Goal: Task Accomplishment & Management: Manage account settings

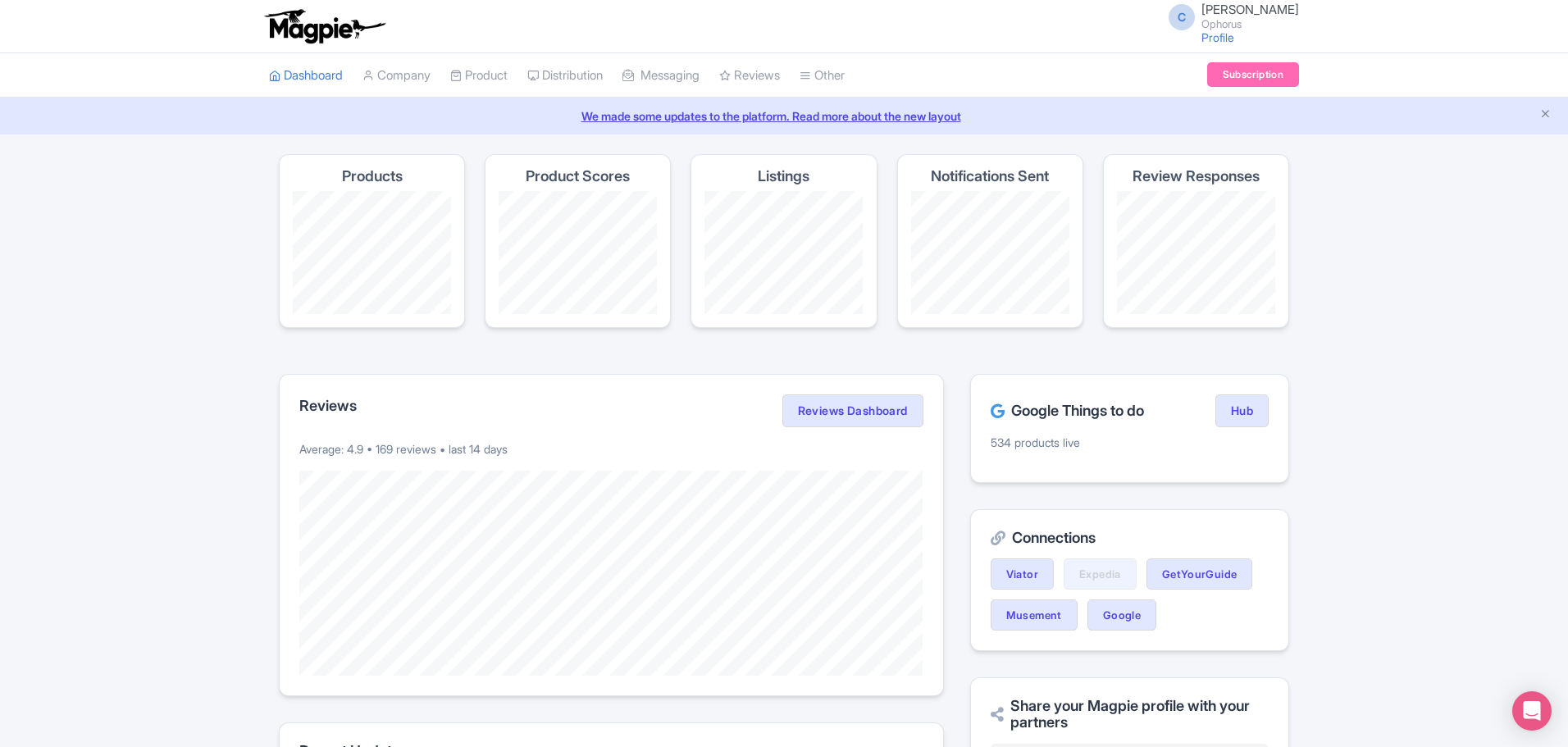
click at [1549, 108] on icon "Close announcement" at bounding box center [1545, 113] width 13 height 13
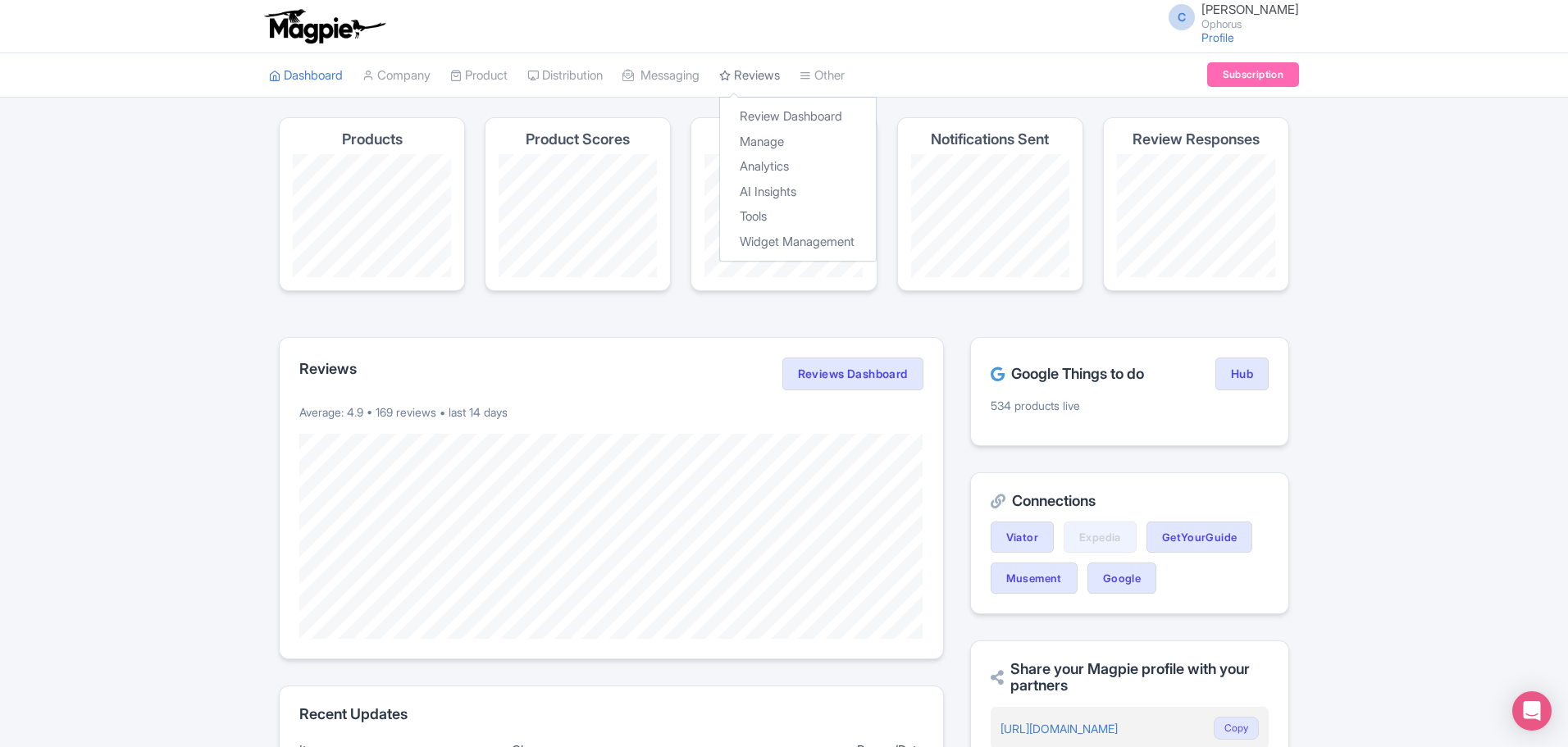
click at [758, 69] on link "Reviews" at bounding box center [749, 76] width 61 height 45
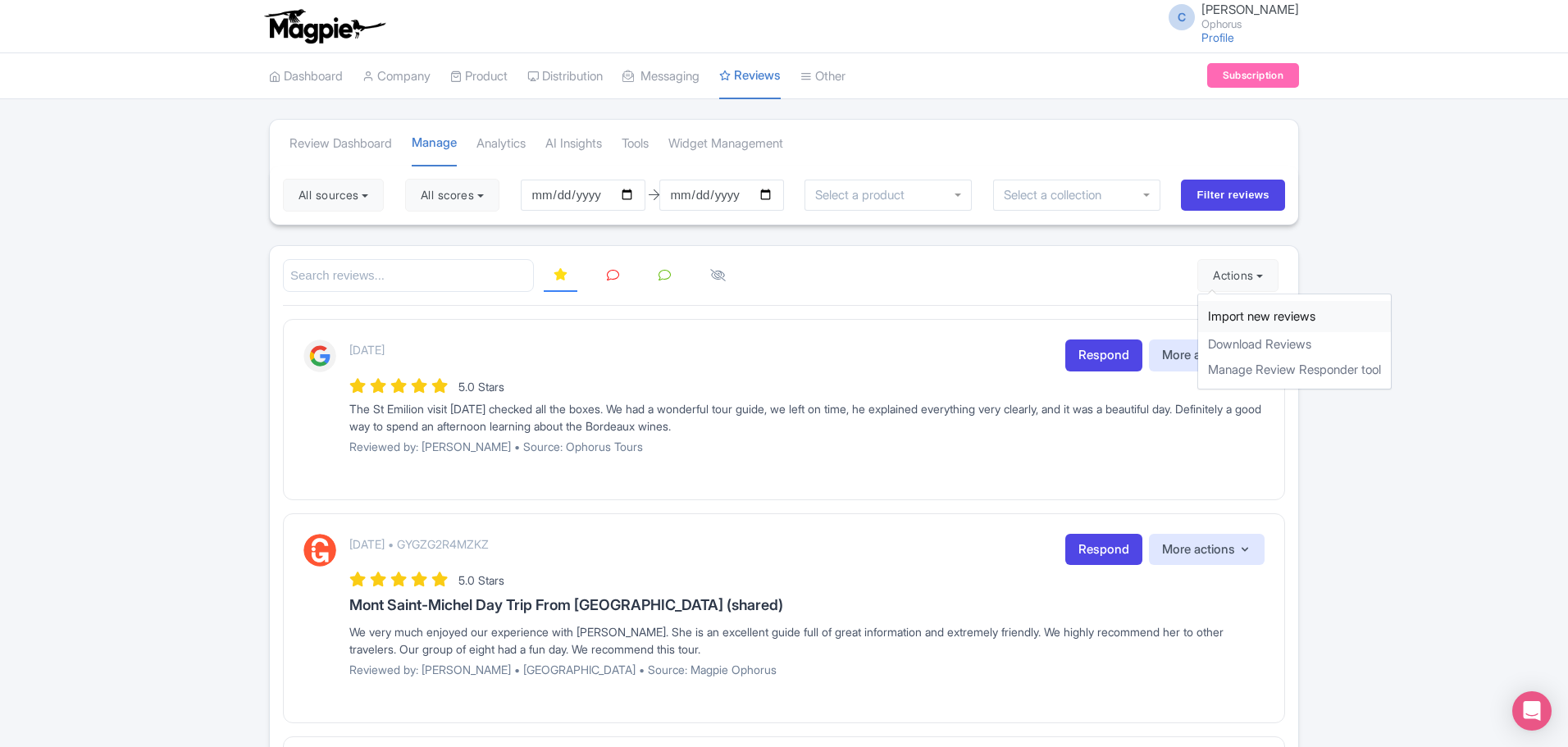
click at [1239, 318] on link "Import new reviews" at bounding box center [1294, 316] width 193 height 32
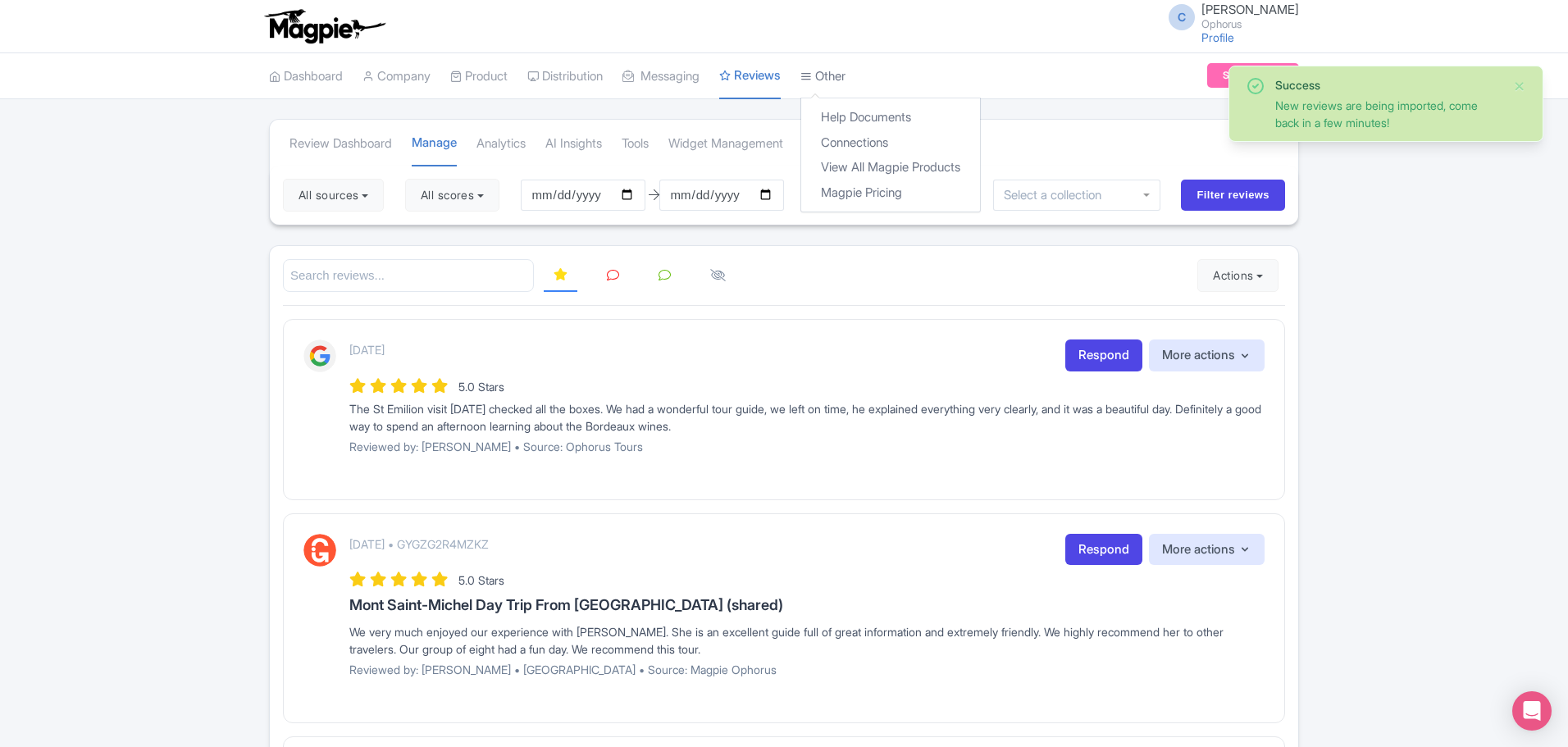
click at [845, 73] on link "Other" at bounding box center [823, 77] width 45 height 45
click at [855, 136] on link "Connections" at bounding box center [891, 143] width 179 height 25
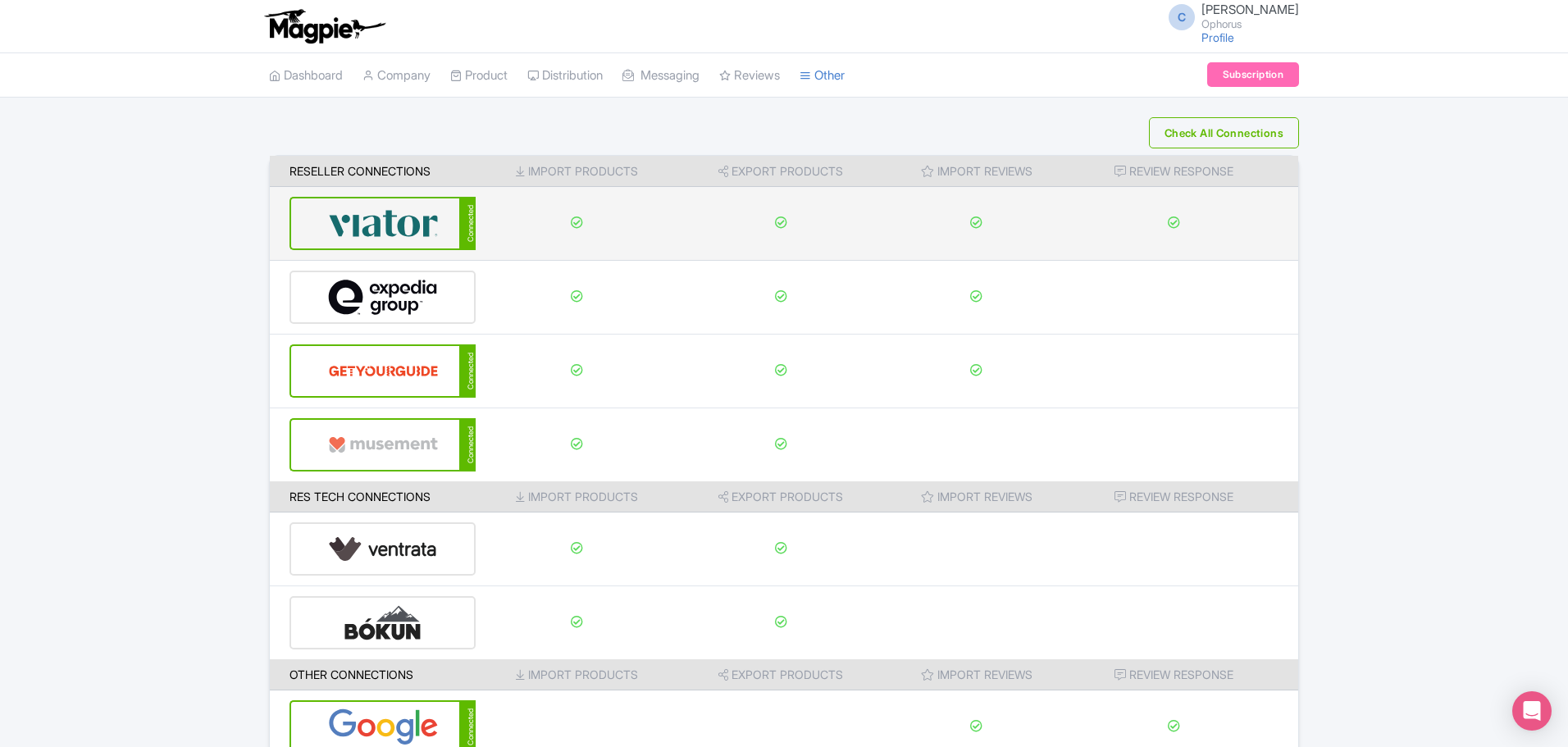
click at [372, 223] on img at bounding box center [384, 223] width 111 height 50
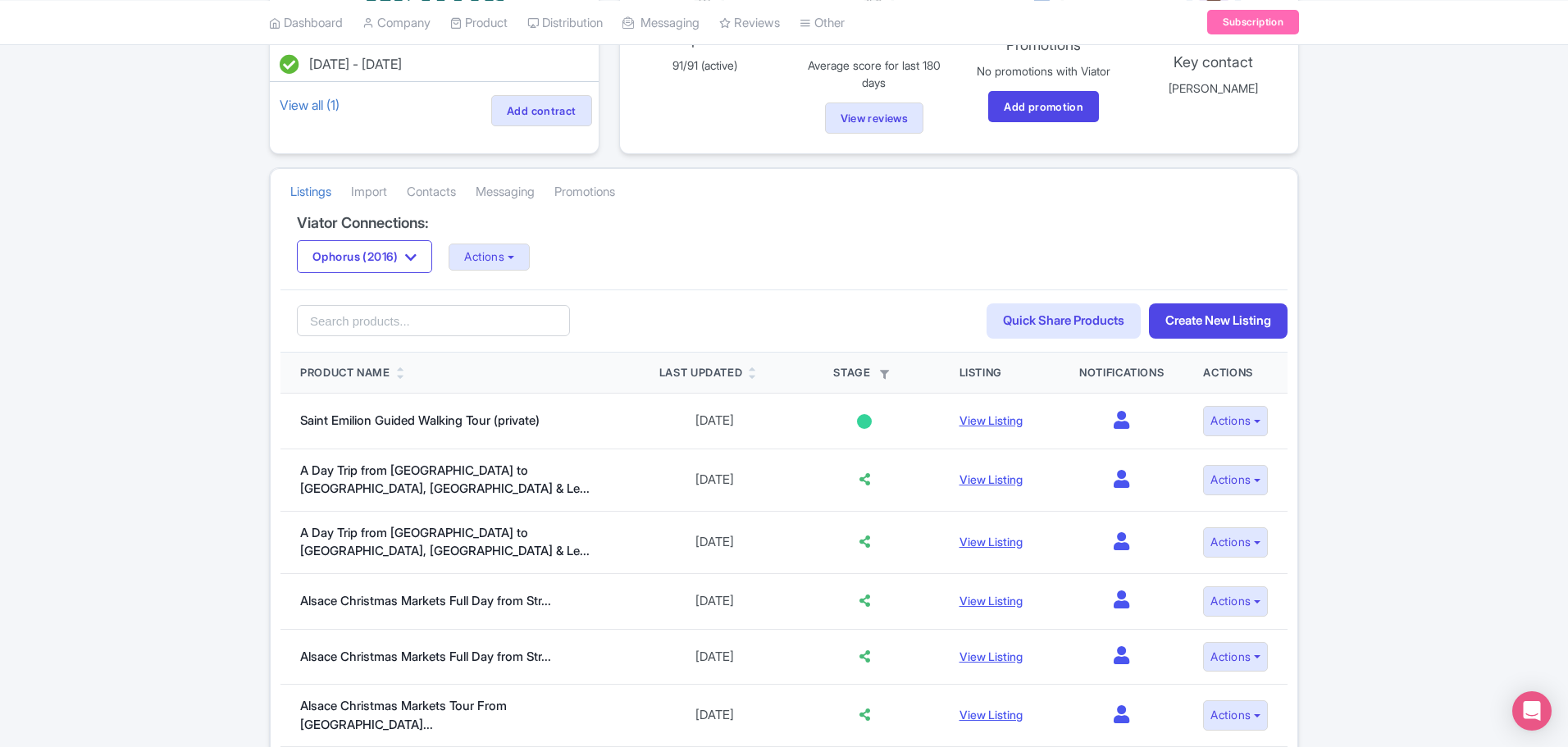
scroll to position [164, 0]
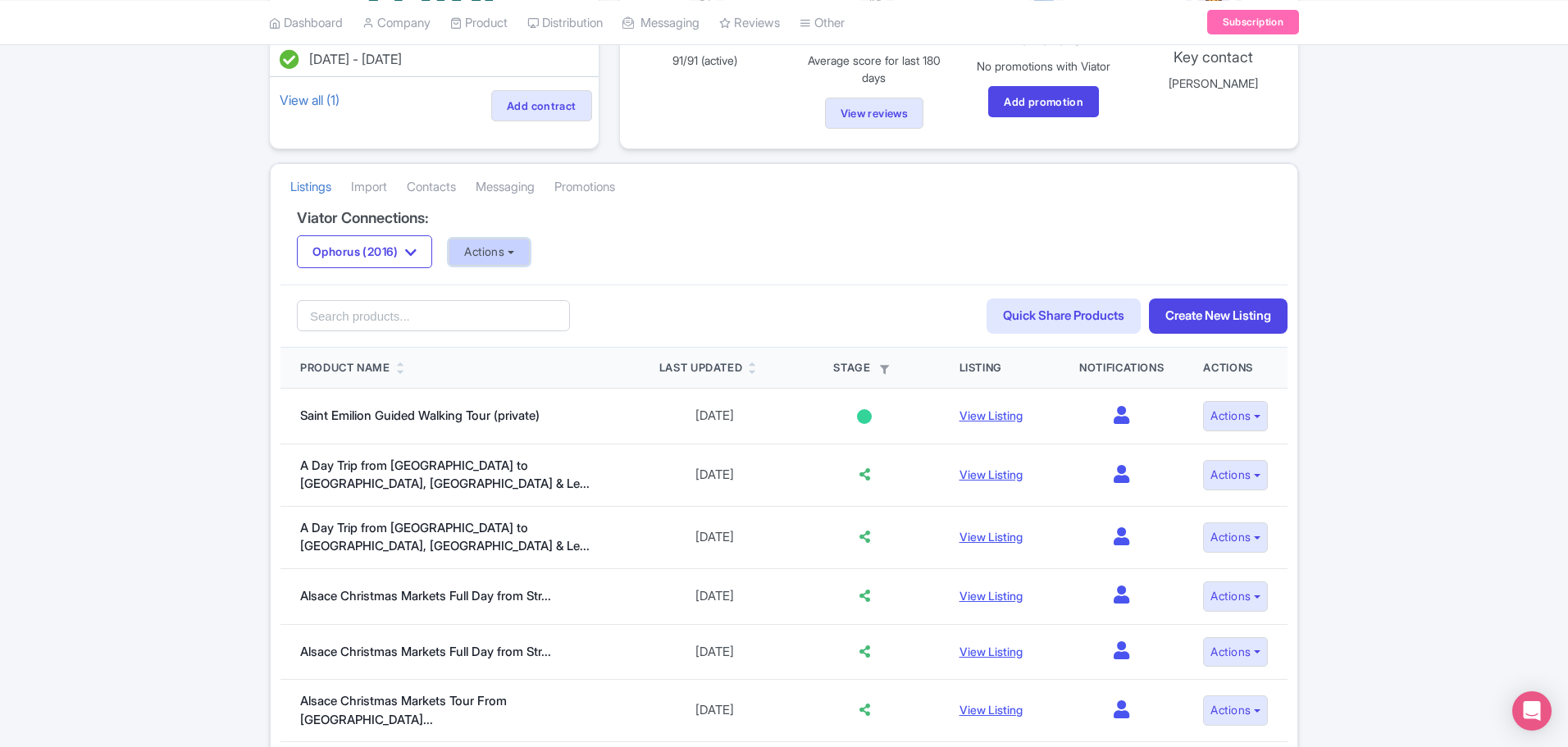
click at [520, 249] on button "Actions" at bounding box center [490, 252] width 82 height 27
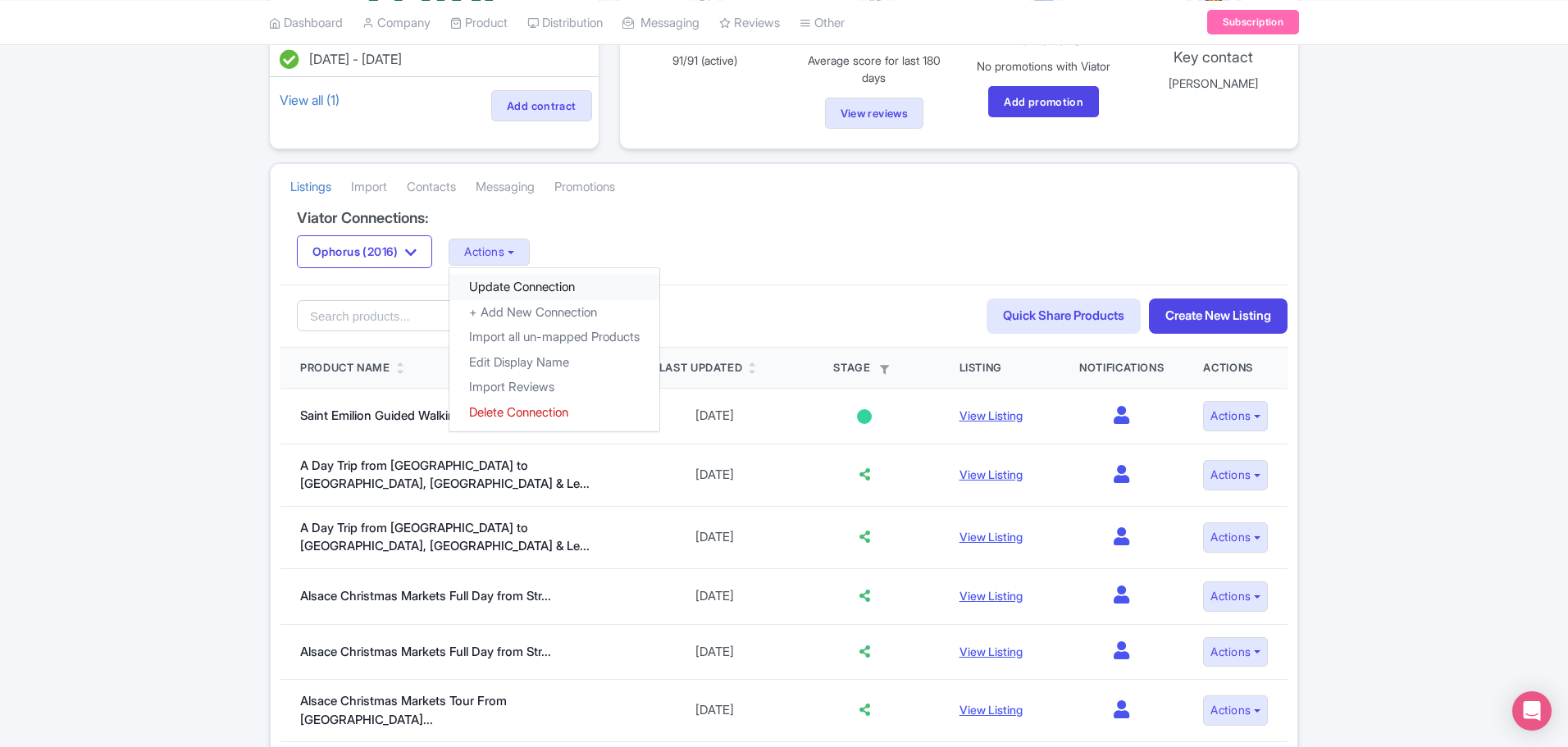
click at [515, 279] on link "Update Connection" at bounding box center [555, 287] width 210 height 25
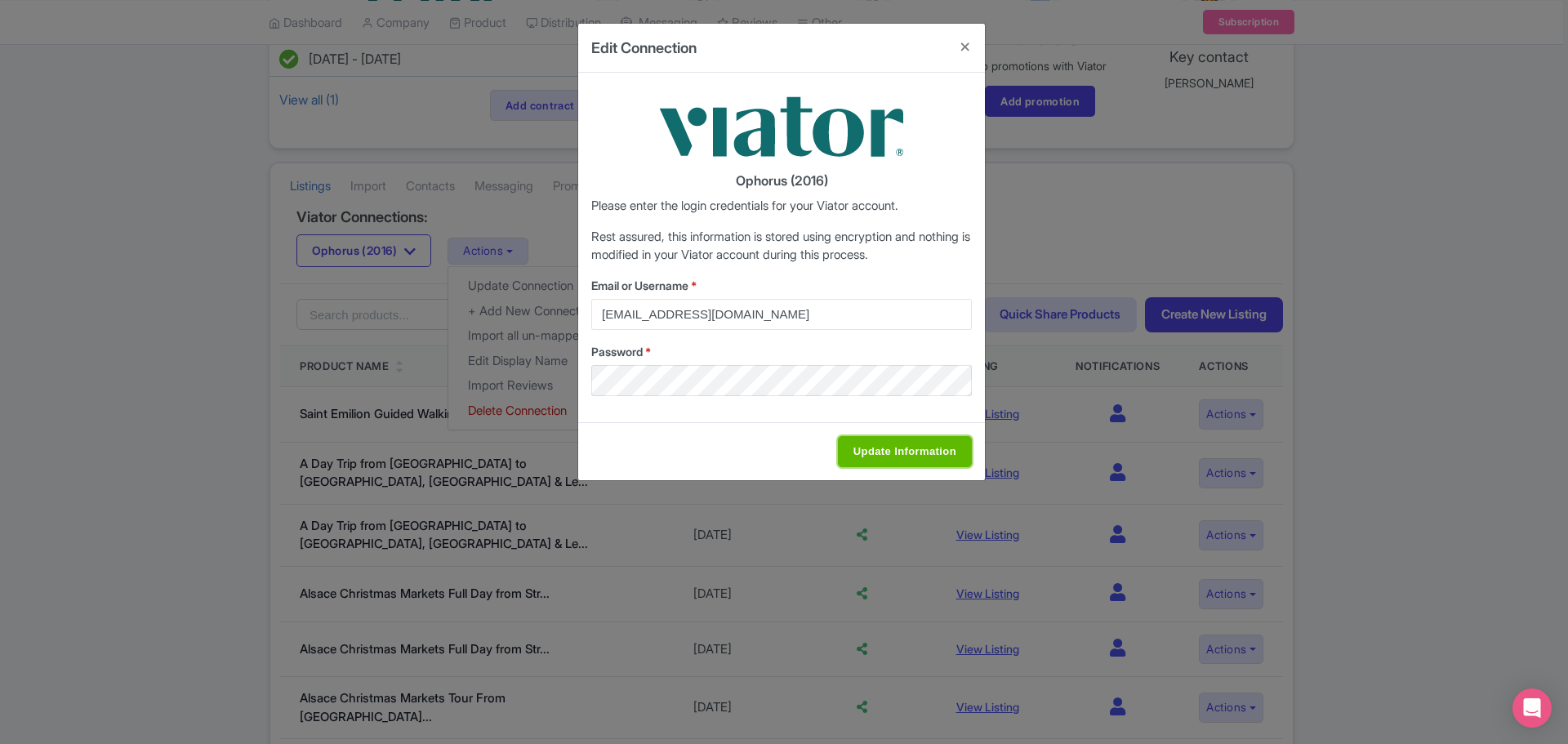
click at [927, 452] on input "Update Information" at bounding box center [905, 451] width 134 height 31
type input "Saving..."
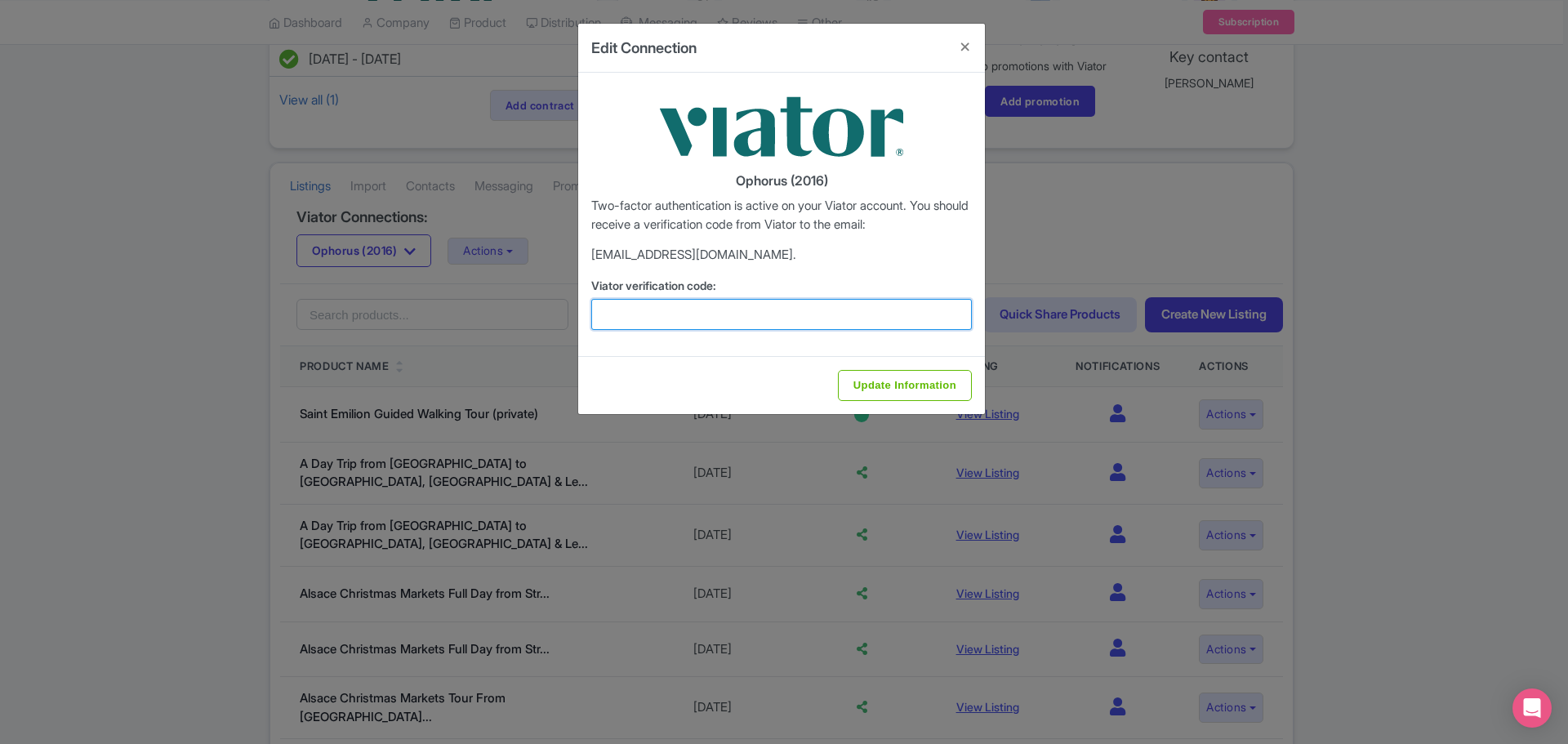
click at [734, 322] on input "Viator verification code:" at bounding box center [781, 314] width 380 height 31
type input "710982"
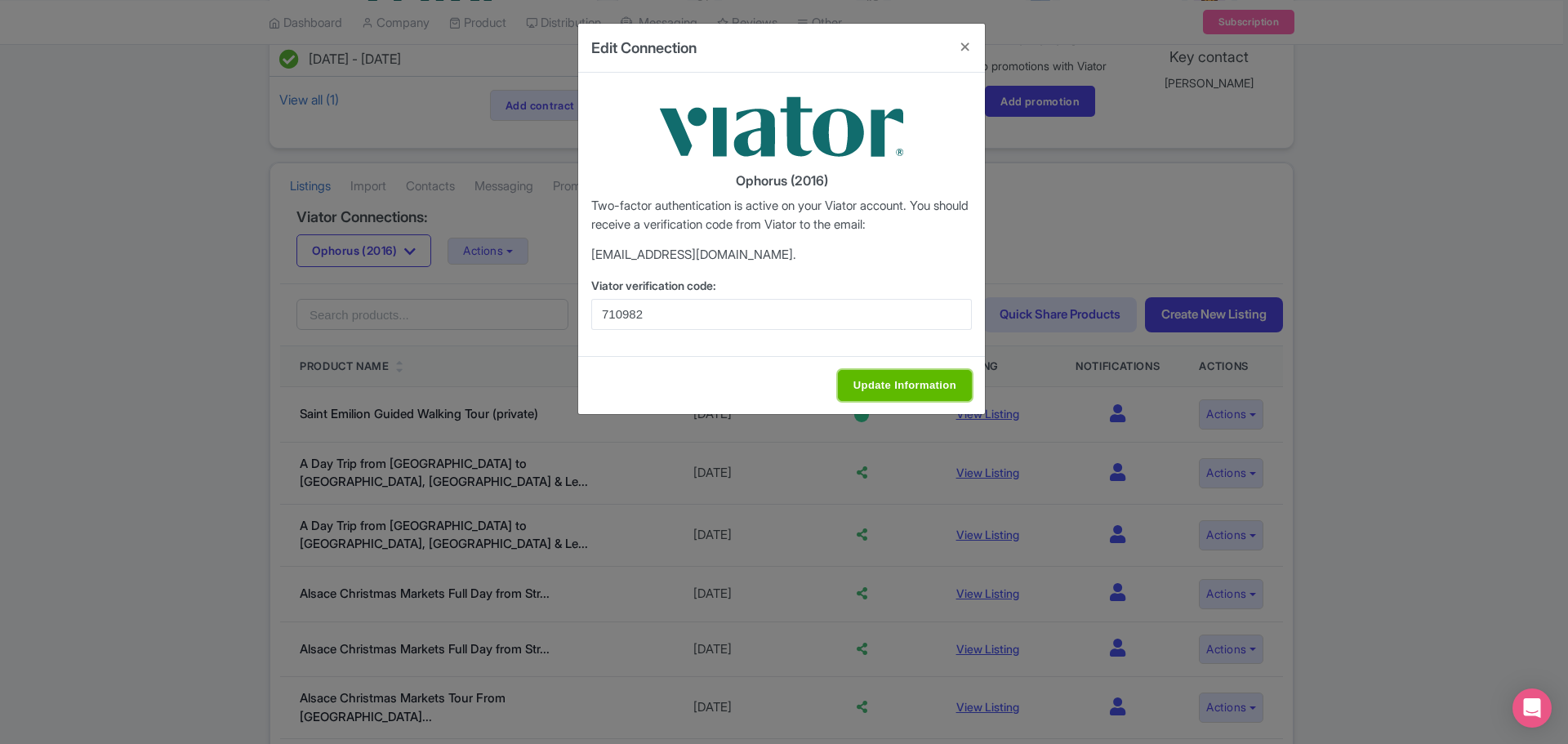
click at [858, 394] on input "Update Information" at bounding box center [905, 386] width 134 height 31
type input "Update Information"
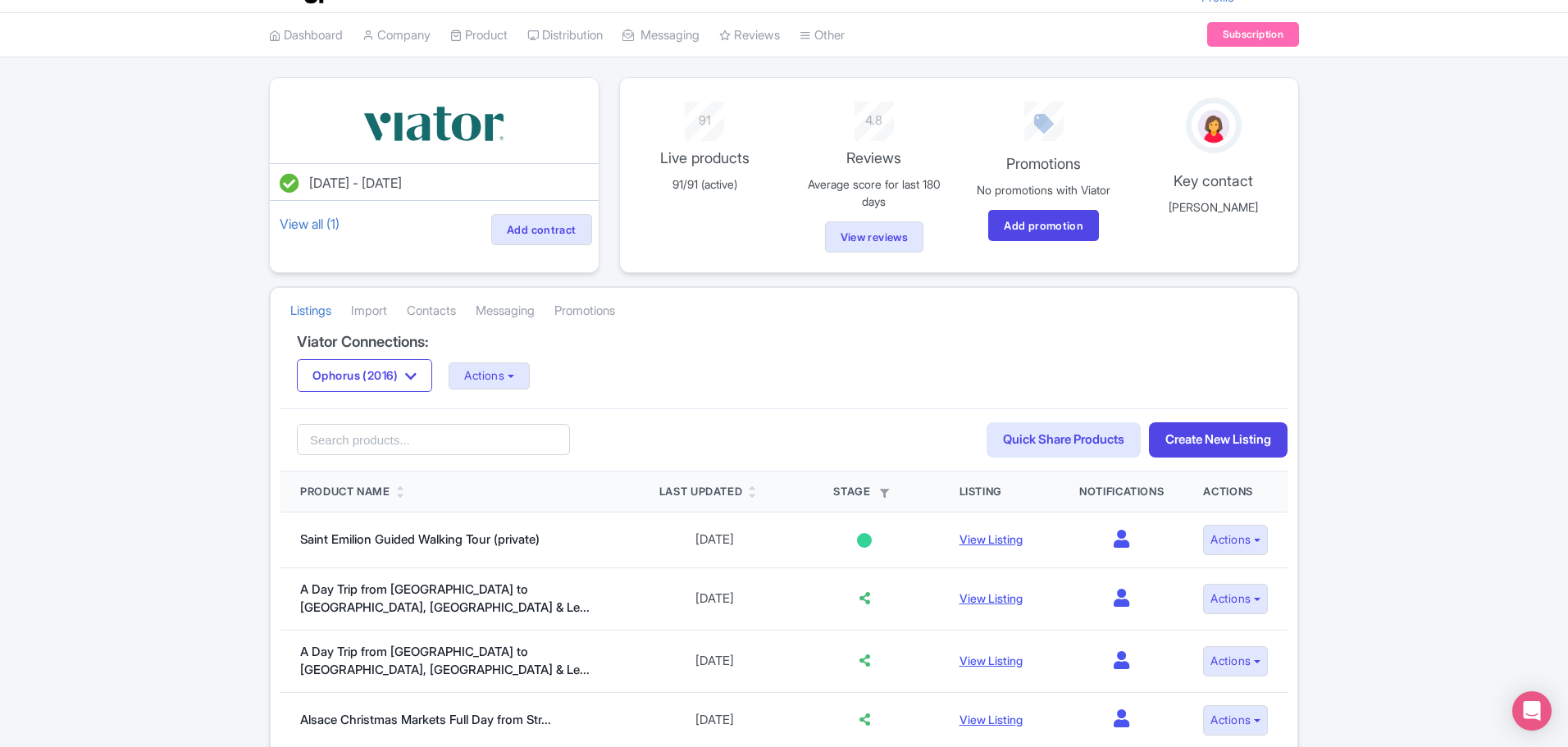
scroll to position [0, 0]
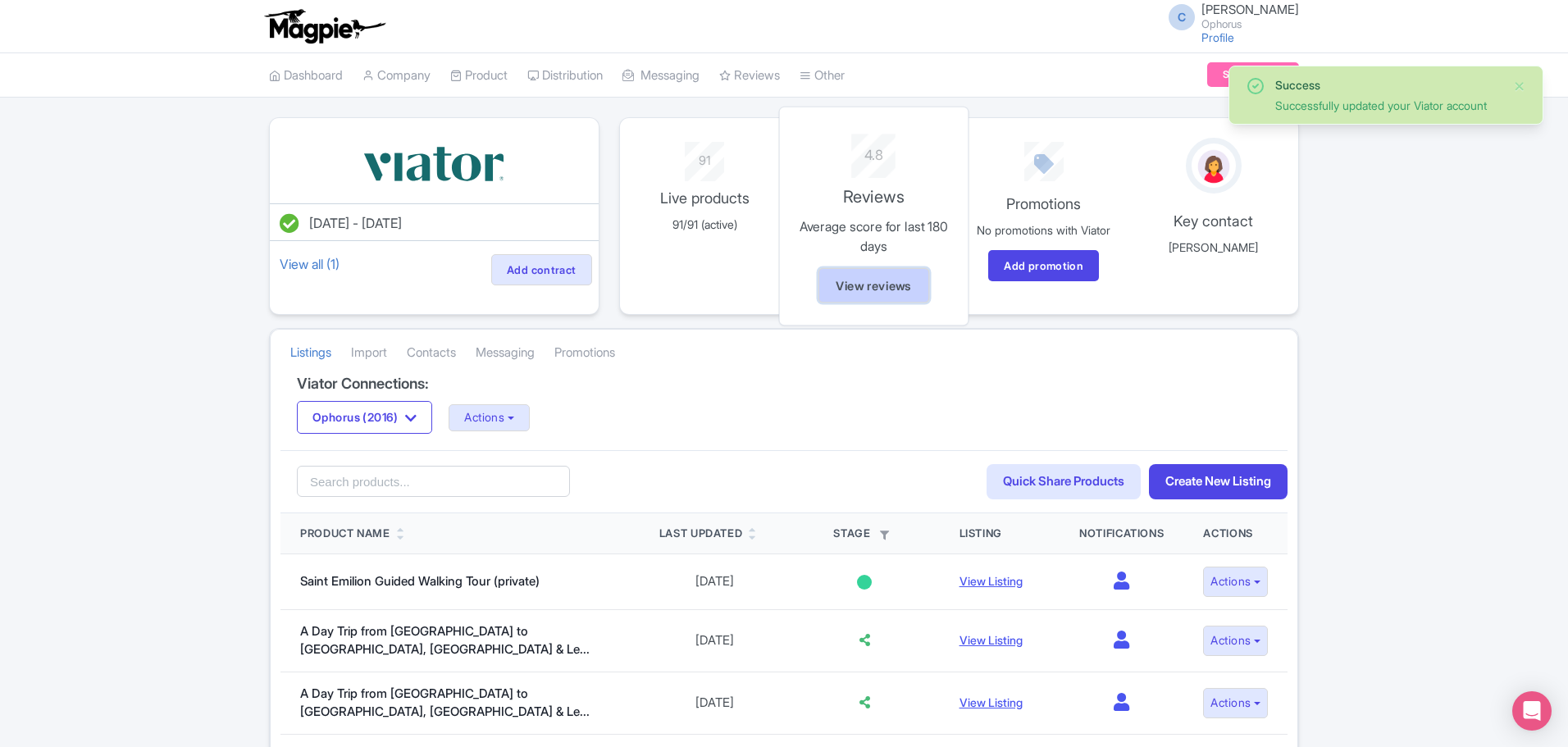
click at [871, 280] on link "View reviews" at bounding box center [874, 285] width 111 height 35
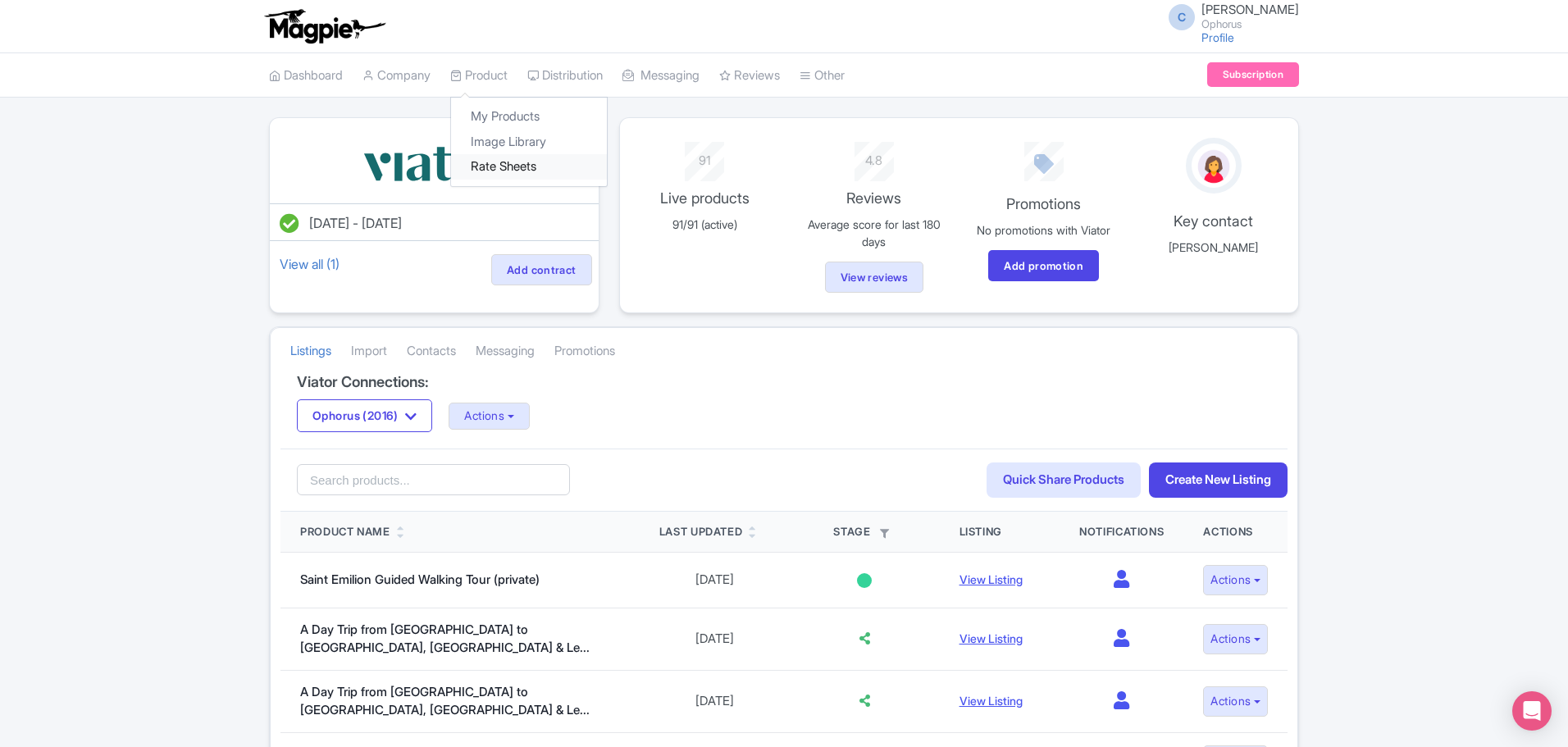
click at [500, 162] on link "Rate Sheets" at bounding box center [529, 167] width 156 height 25
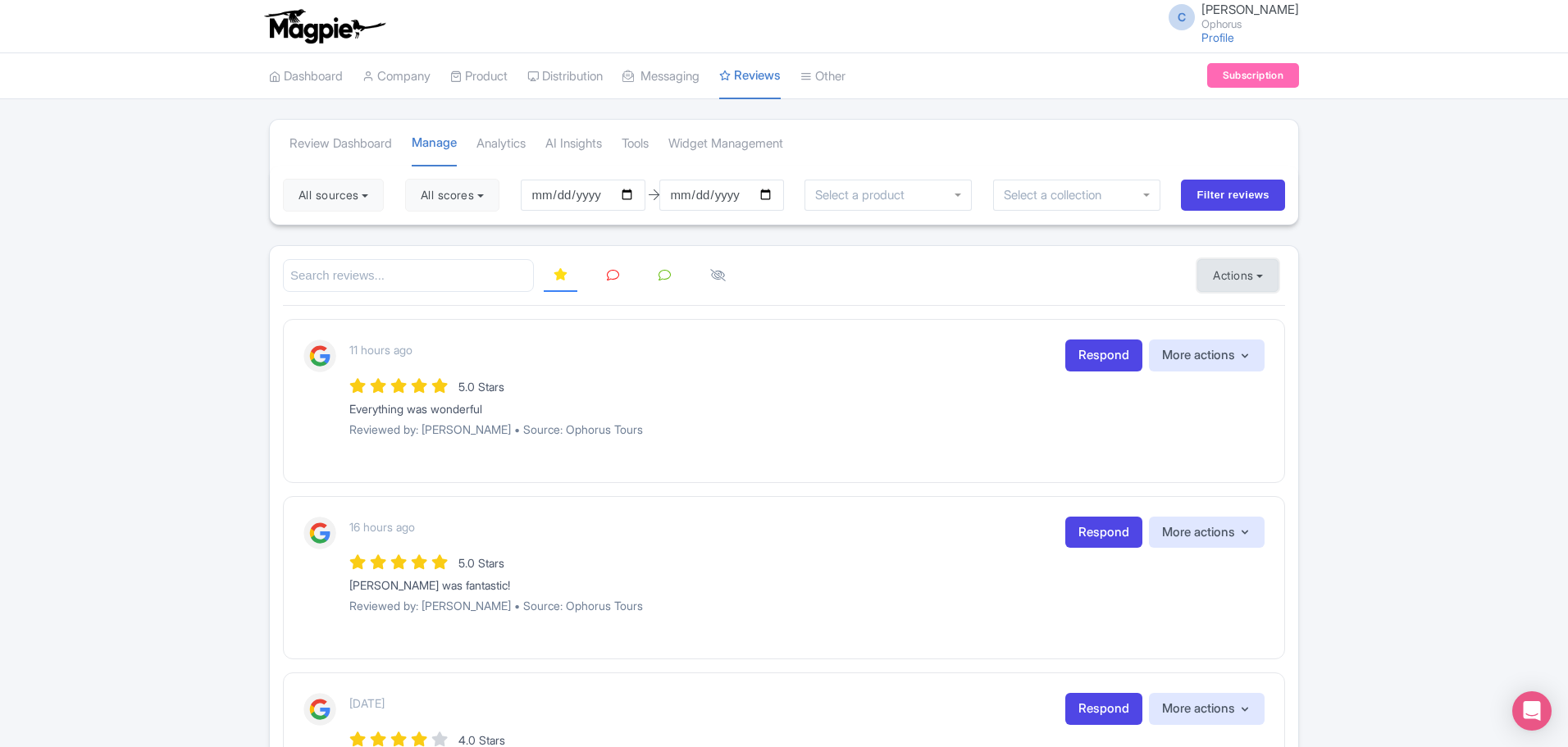
click at [1227, 280] on button "Actions" at bounding box center [1238, 276] width 82 height 33
click at [1224, 311] on link "Import new reviews" at bounding box center [1294, 316] width 193 height 32
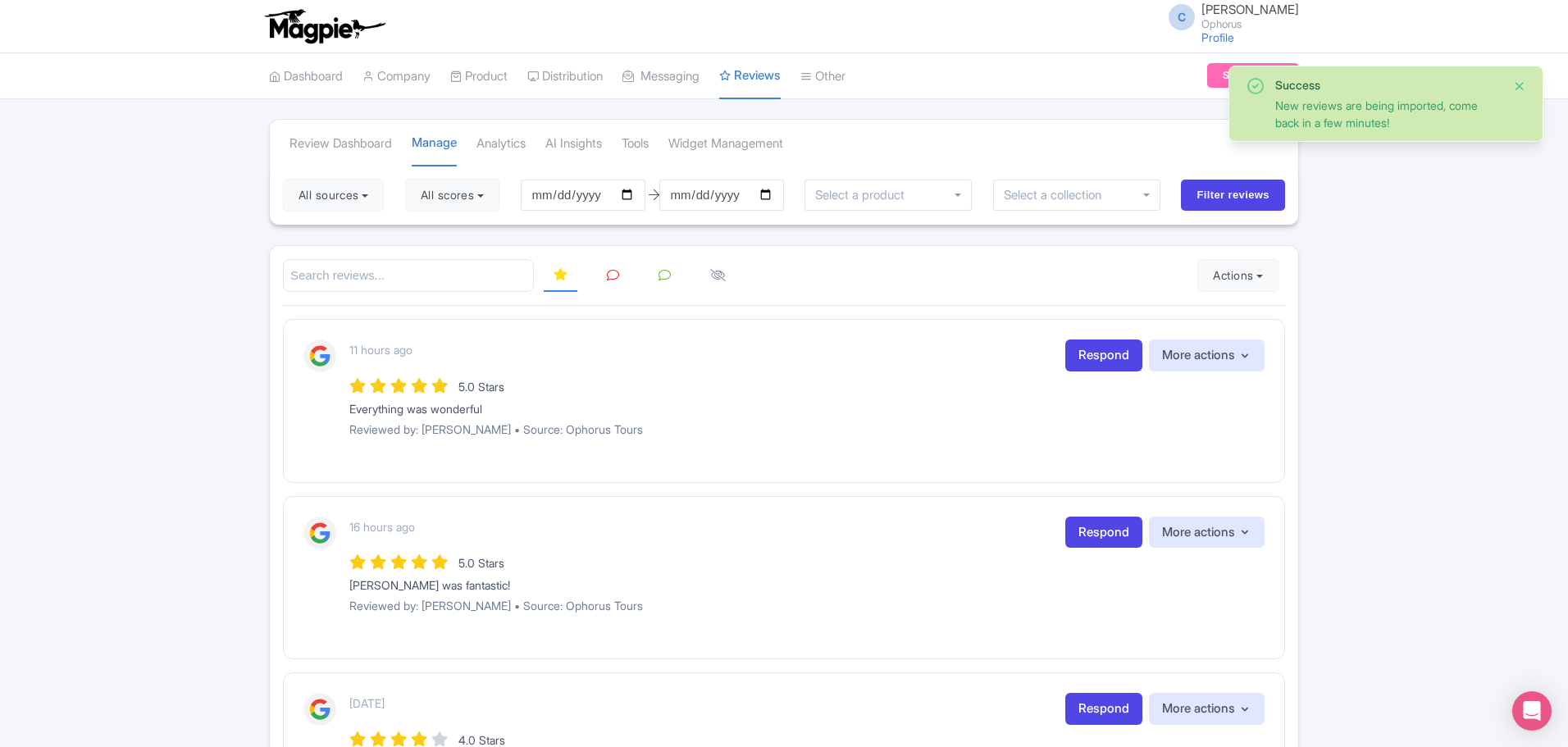
click at [1519, 89] on button "Close" at bounding box center [1520, 86] width 13 height 20
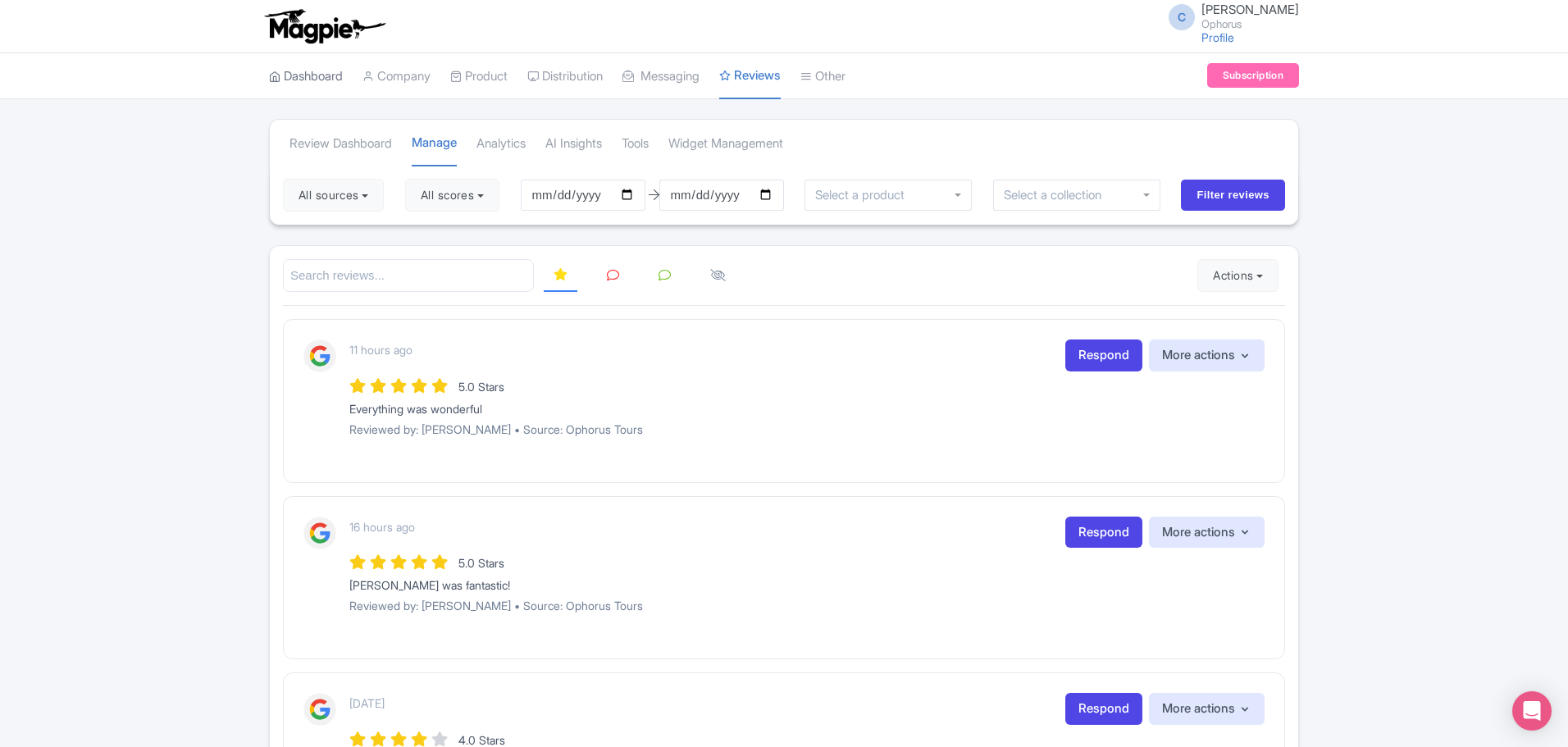
click at [324, 73] on link "Dashboard" at bounding box center [306, 77] width 73 height 45
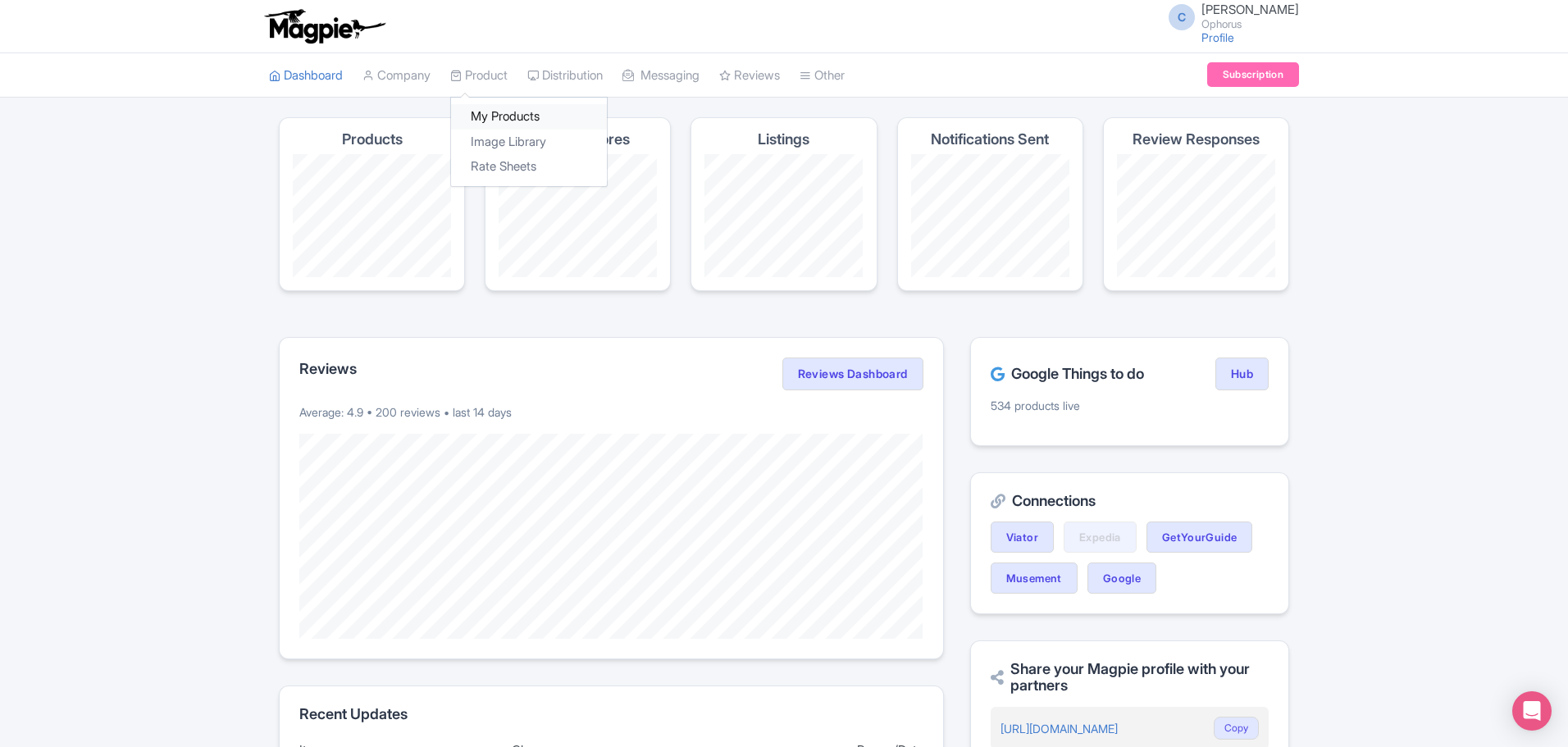
click at [505, 110] on link "My Products" at bounding box center [529, 117] width 156 height 25
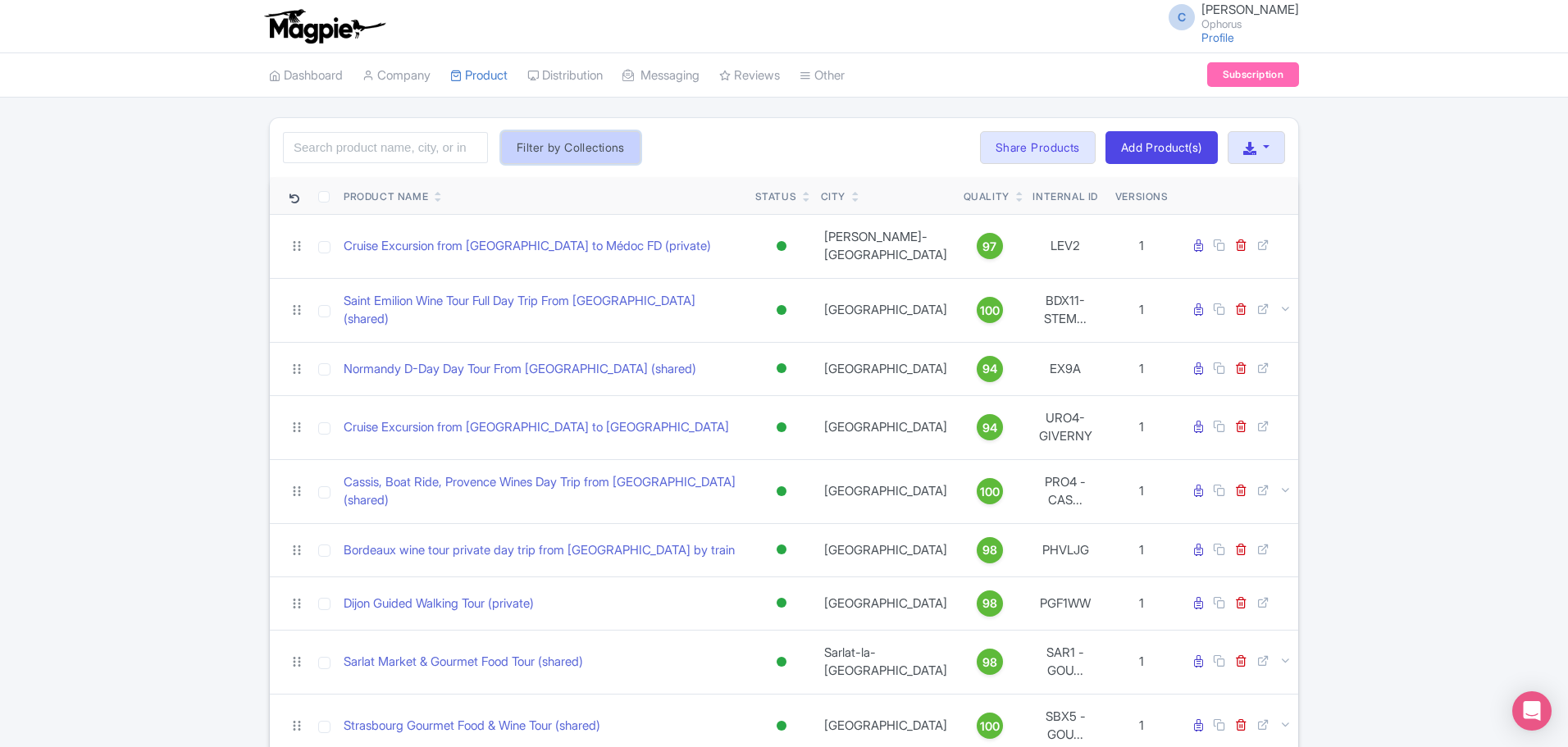
click at [527, 148] on button "Filter by Collections" at bounding box center [571, 148] width 140 height 33
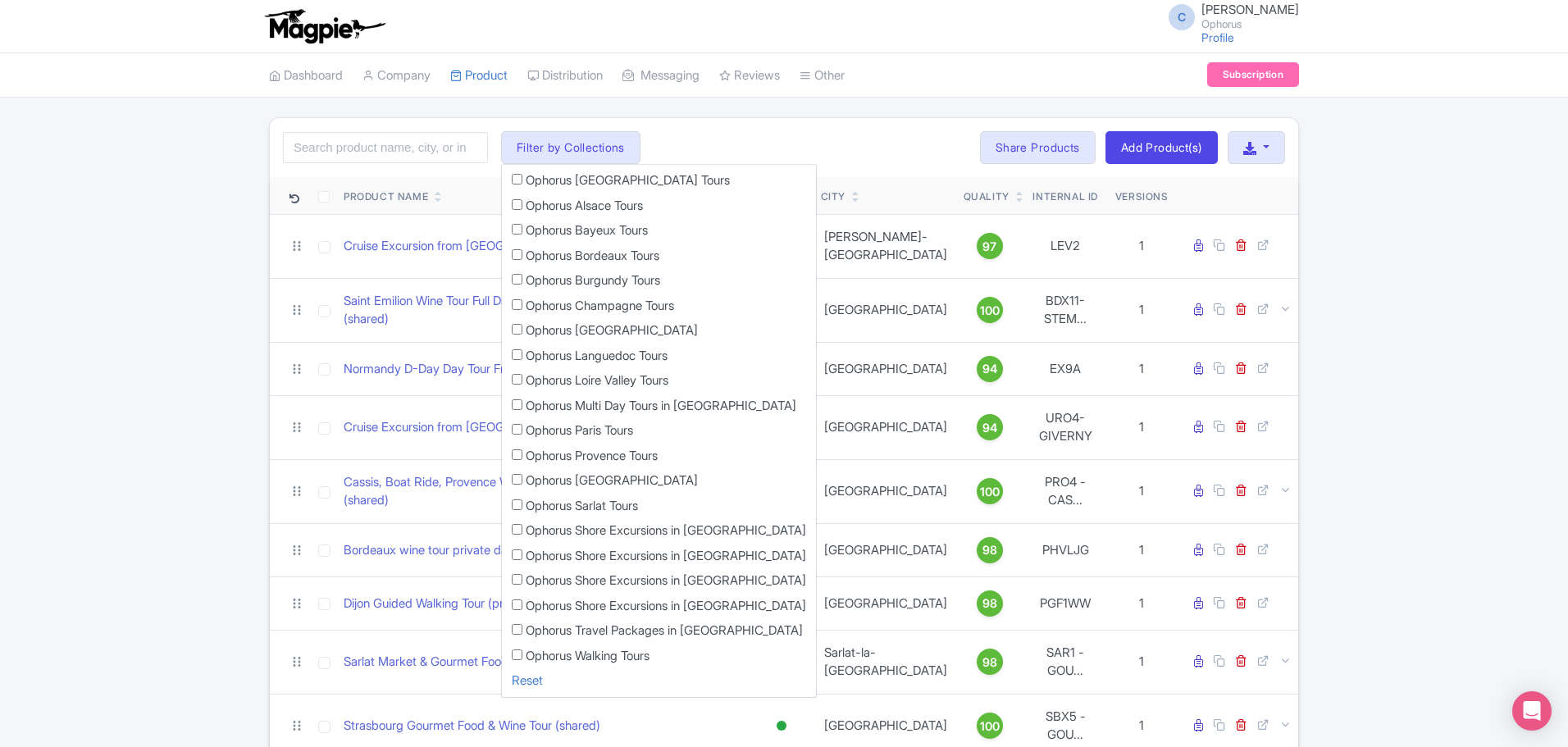
click at [552, 254] on label "Ophorus Bordeaux Tours" at bounding box center [592, 256] width 133 height 19
click at [522, 254] on input "Ophorus Bordeaux Tours" at bounding box center [517, 255] width 11 height 11
checkbox input "true"
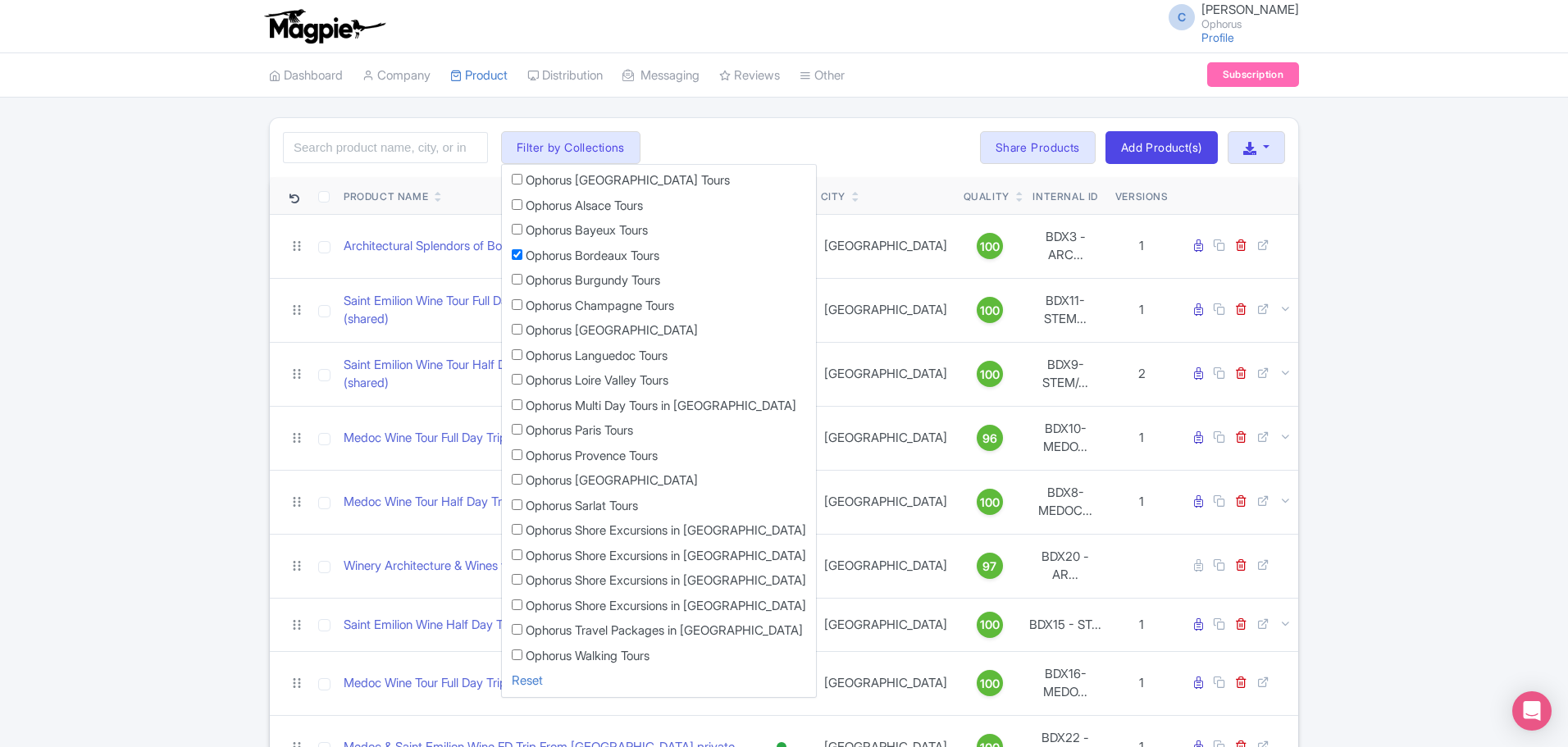
scroll to position [164, 0]
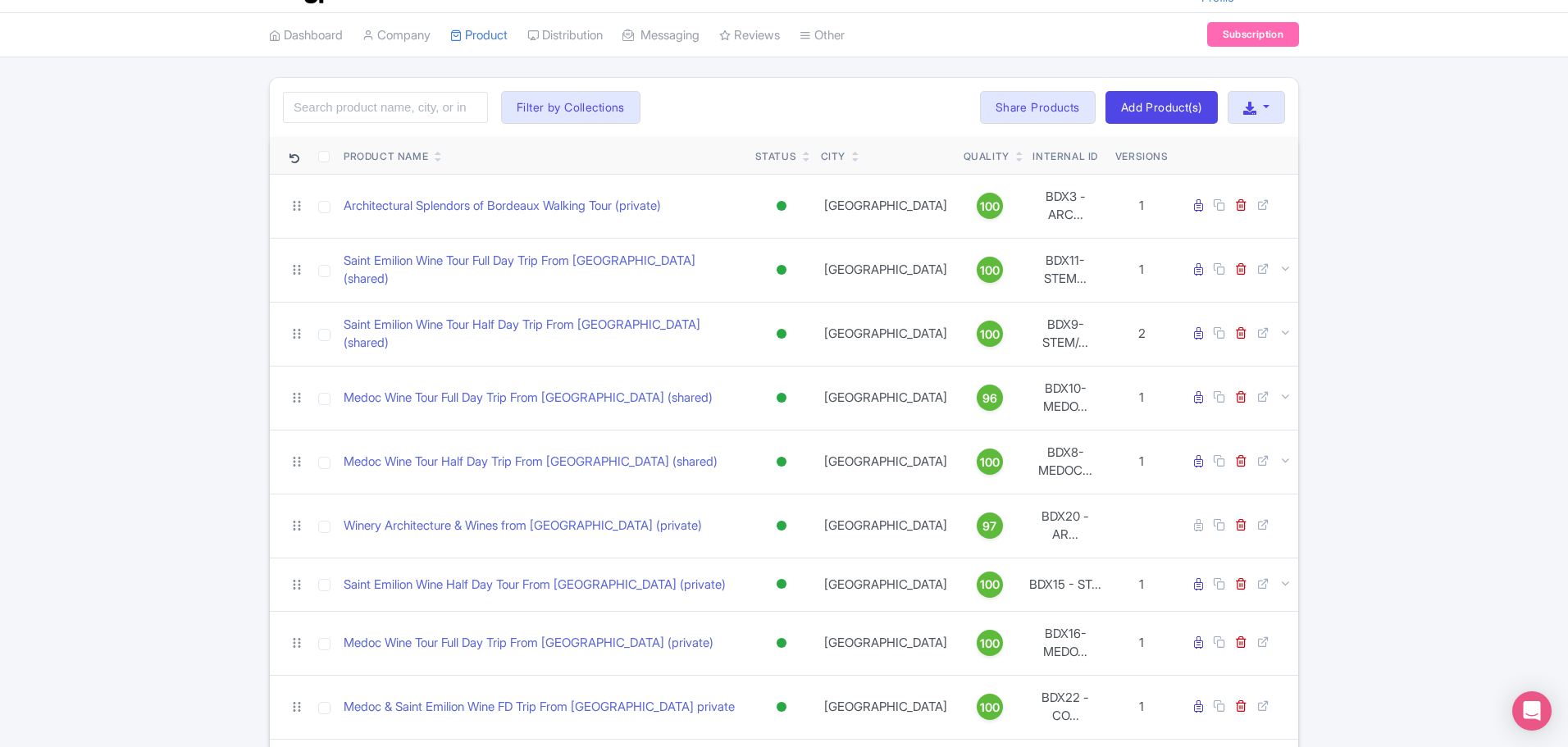
scroll to position [0, 0]
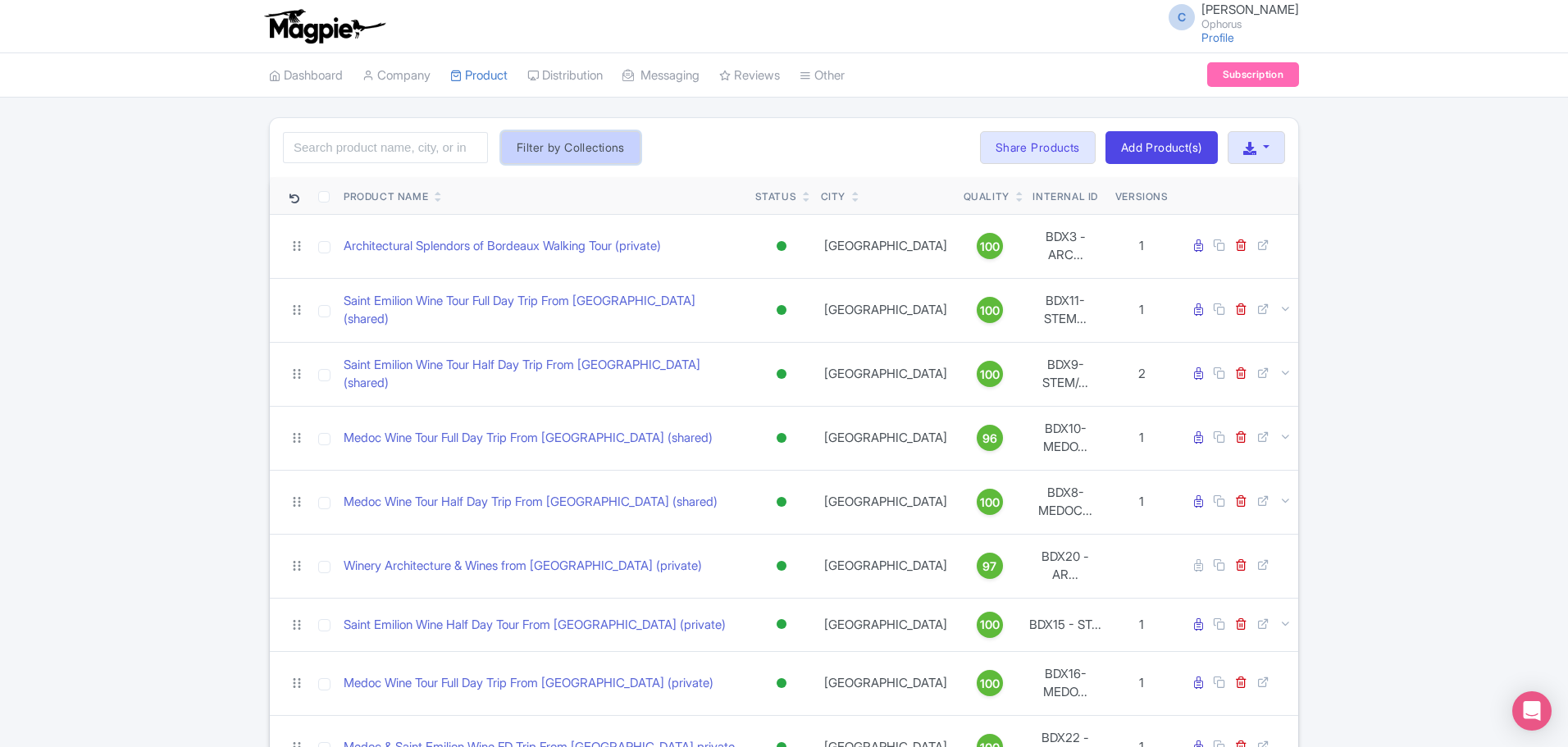
click at [596, 144] on button "Filter by Collections" at bounding box center [571, 148] width 140 height 33
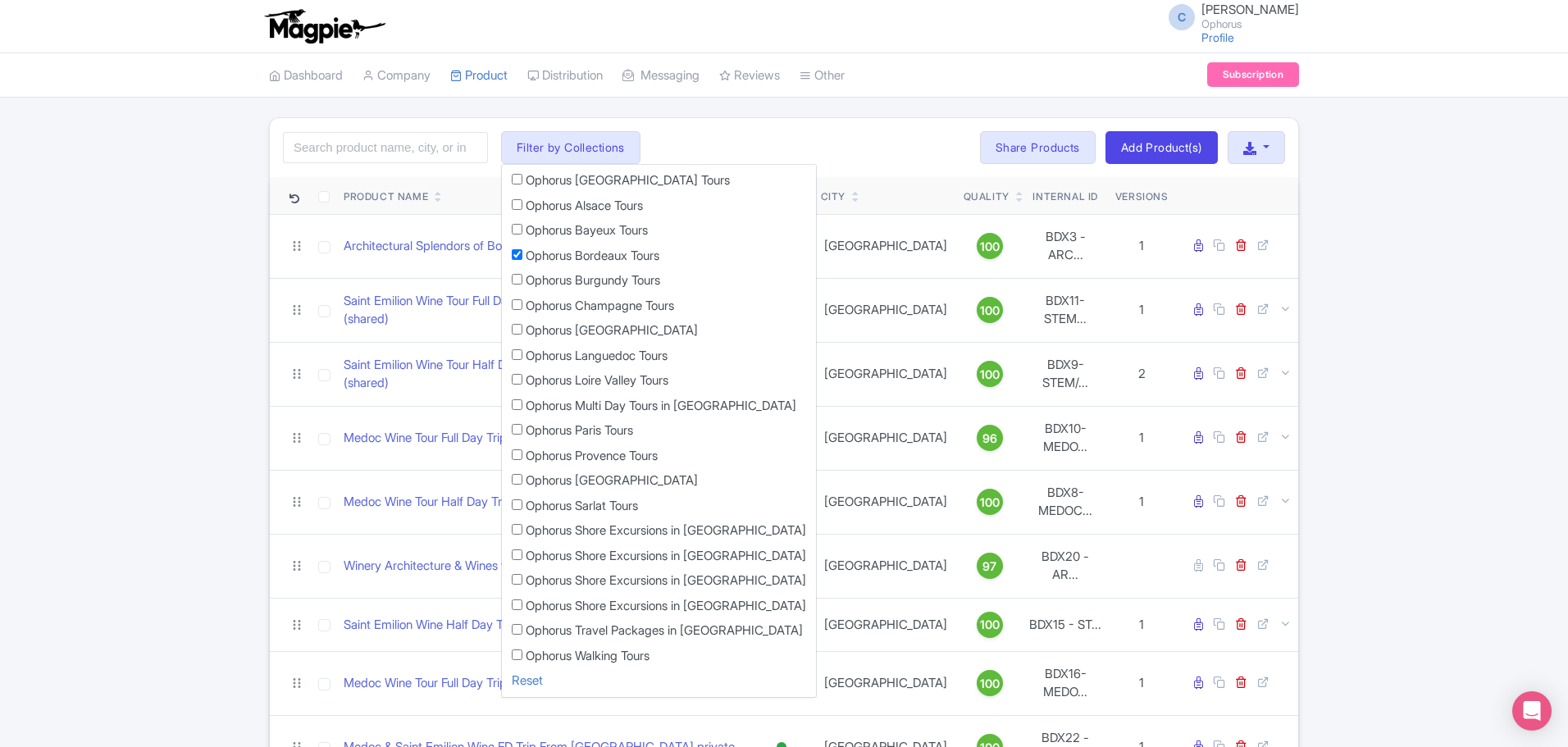
click at [582, 430] on label "Ophorus Paris Tours" at bounding box center [579, 431] width 107 height 19
click at [522, 430] on input "Ophorus Paris Tours" at bounding box center [517, 430] width 11 height 11
checkbox input "true"
click at [518, 253] on input "Ophorus Bordeaux Tours" at bounding box center [517, 255] width 11 height 11
checkbox input "false"
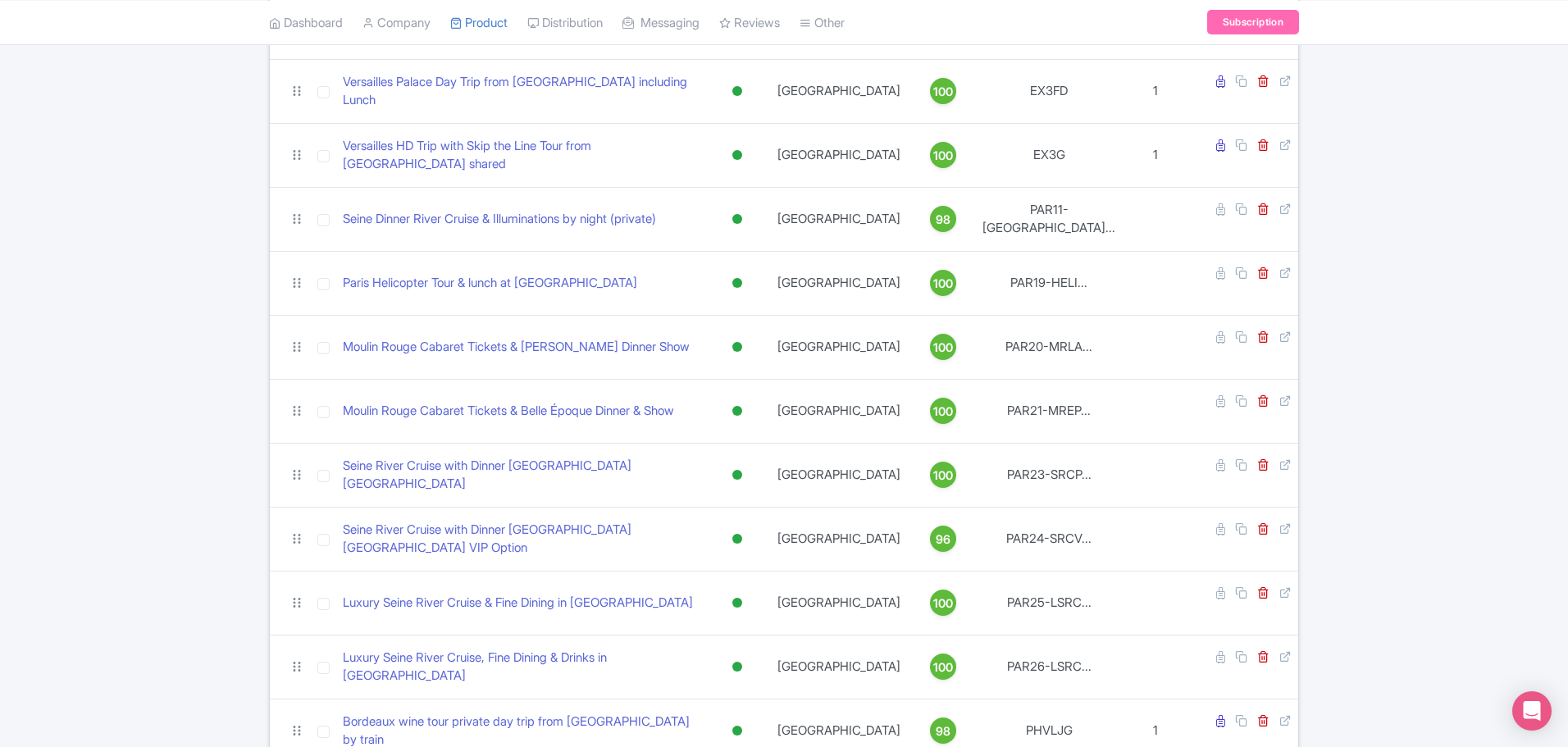
scroll to position [574, 0]
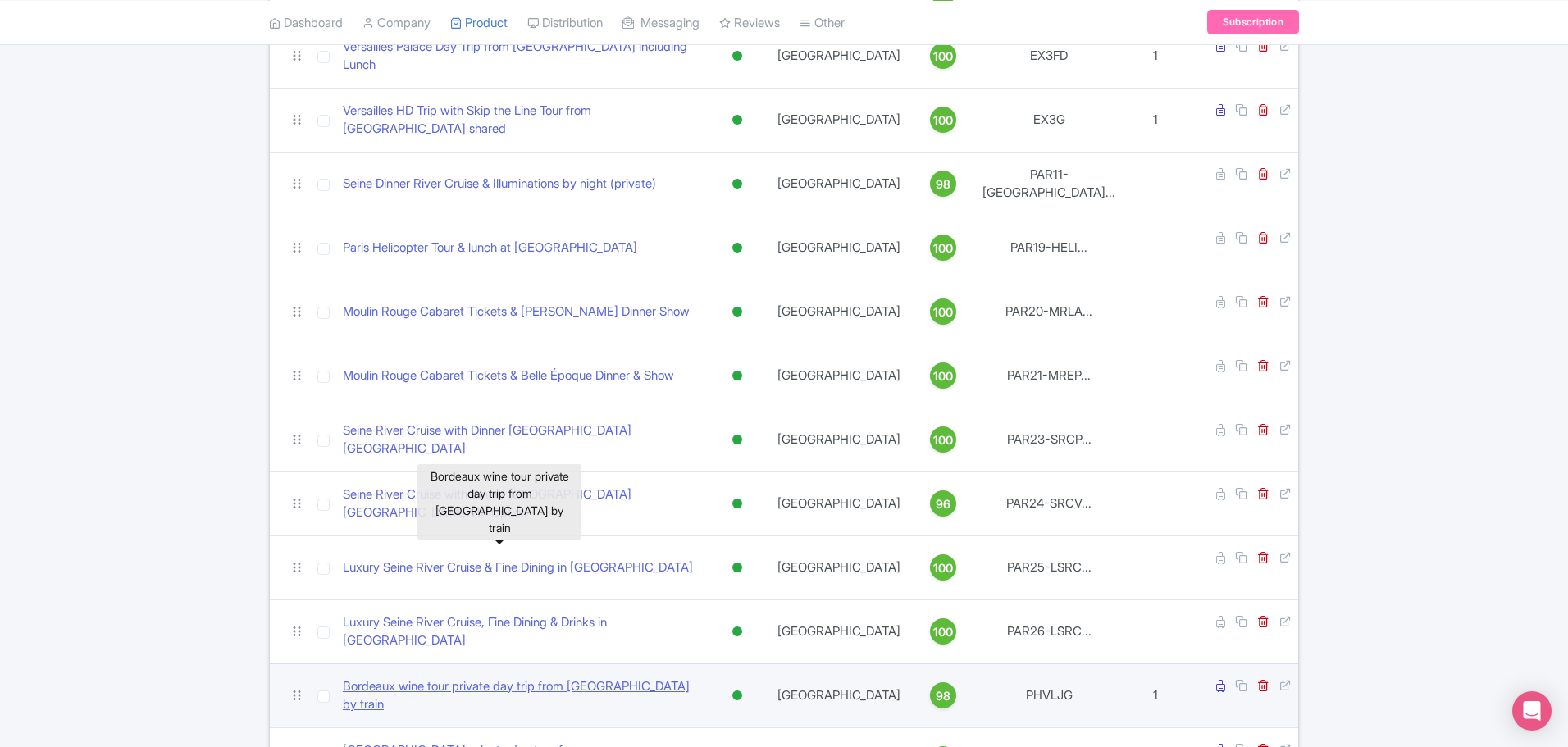
click at [418, 677] on link "Bordeaux wine tour private day trip from Paris by train" at bounding box center [521, 695] width 357 height 37
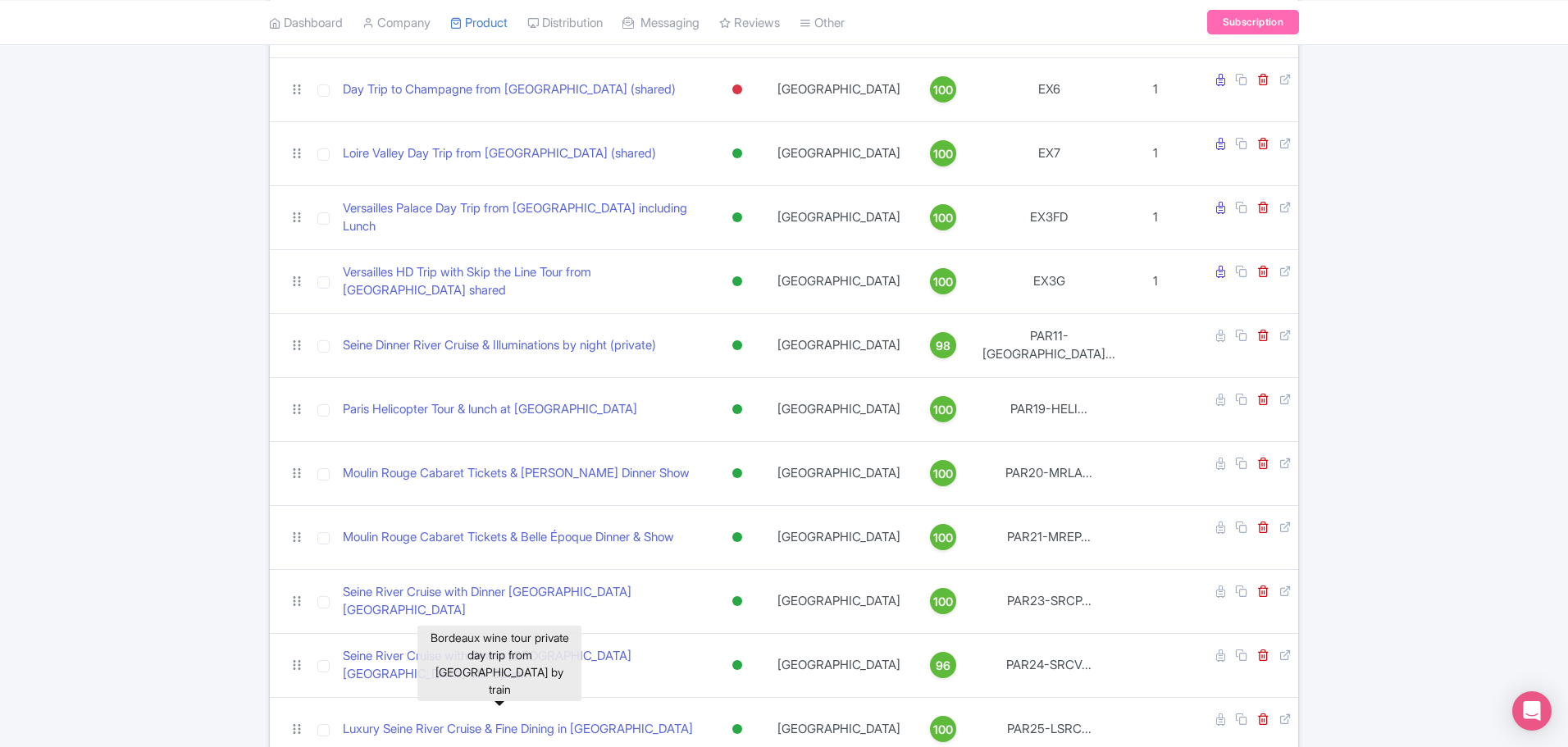
scroll to position [410, 0]
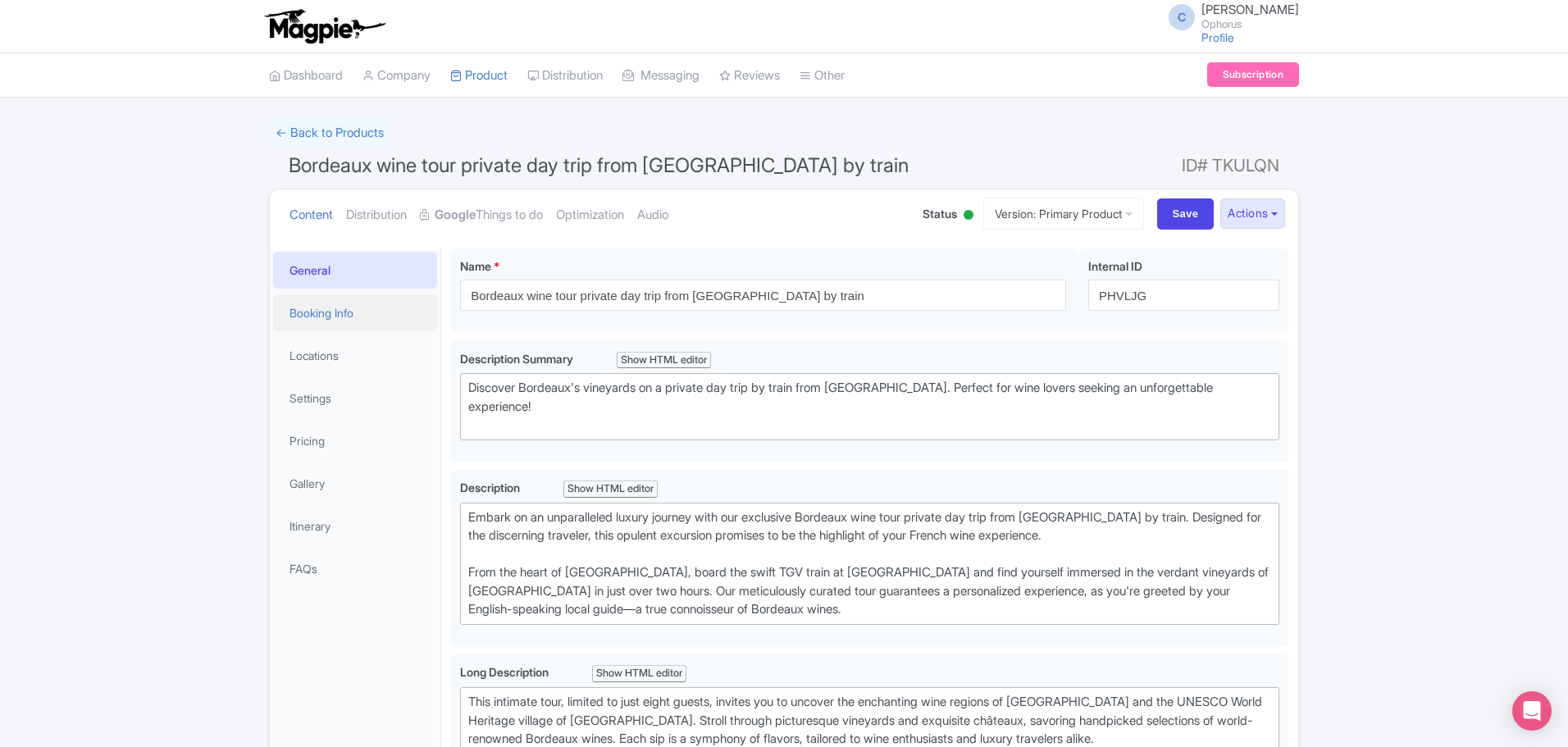
click at [333, 305] on link "Booking Info" at bounding box center [355, 313] width 164 height 37
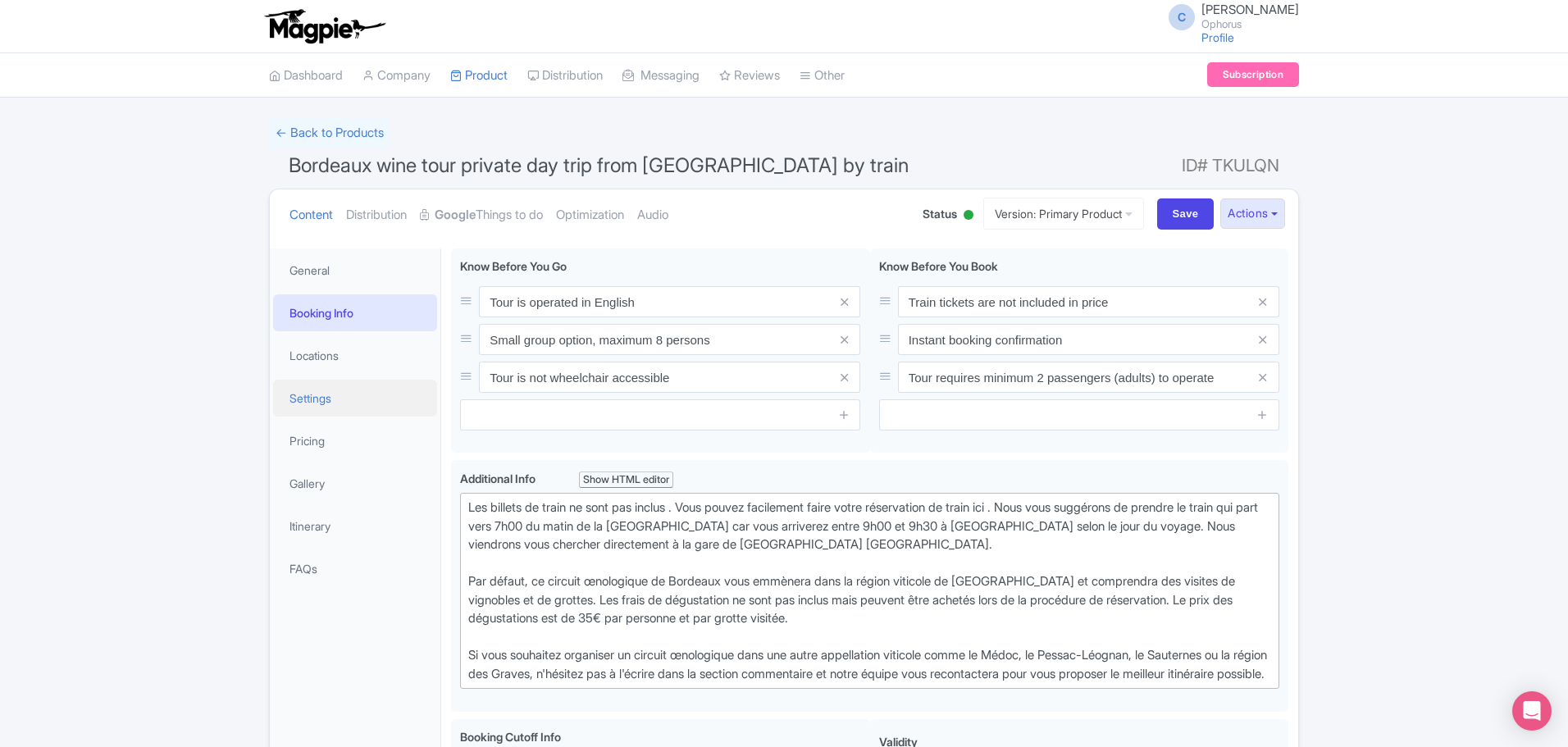
click at [313, 393] on link "Settings" at bounding box center [355, 398] width 164 height 37
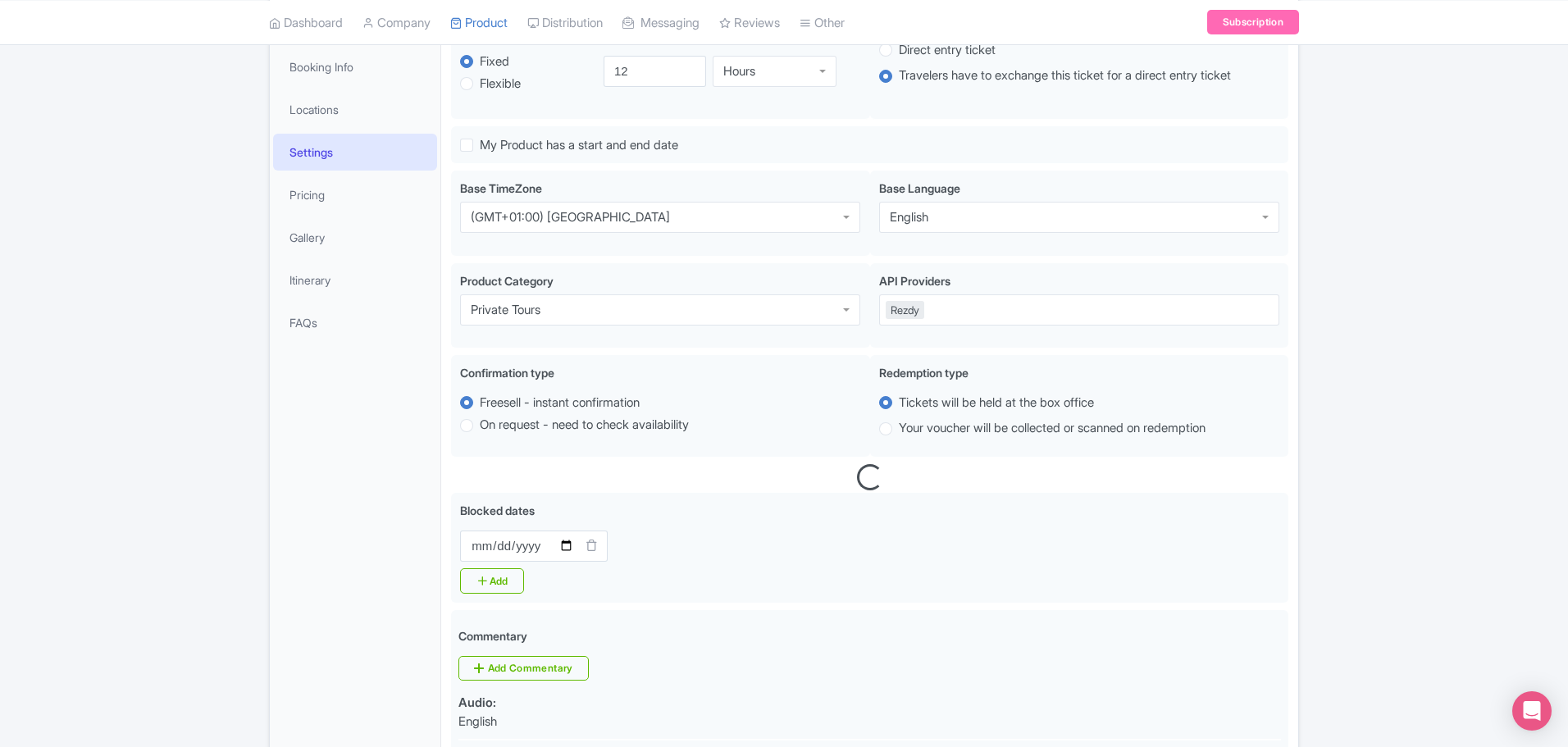
scroll to position [574, 0]
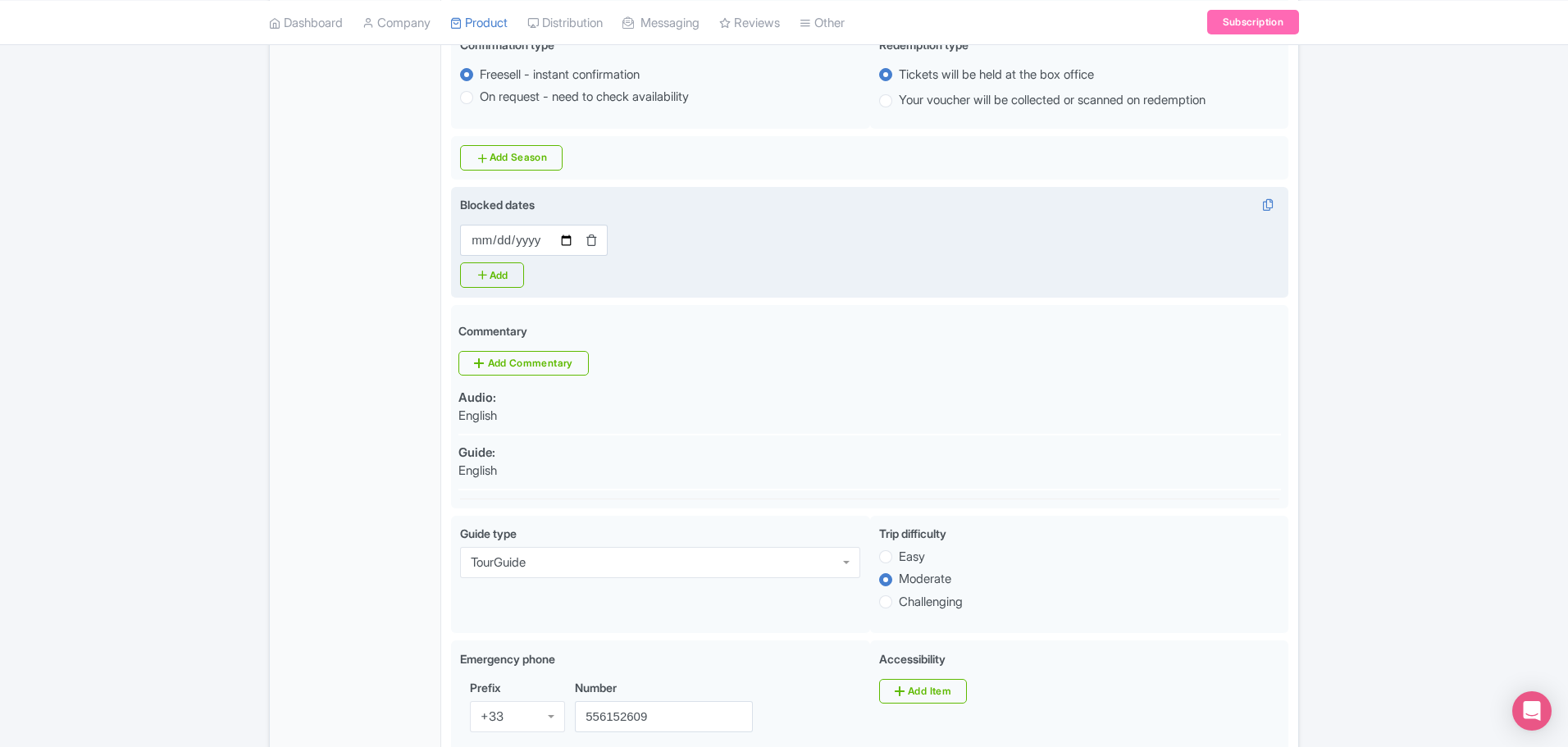
click at [590, 240] on icon at bounding box center [592, 240] width 13 height 13
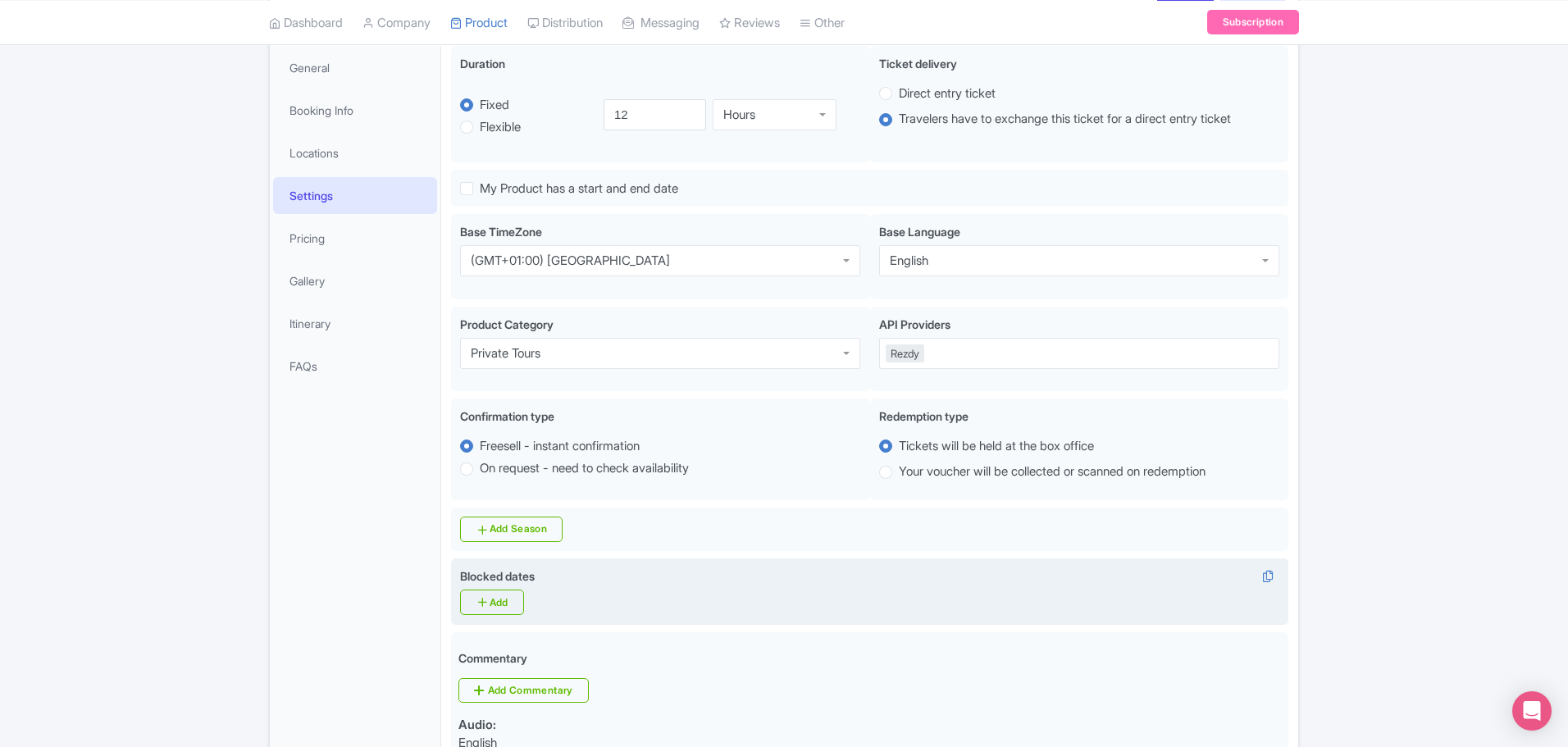
scroll to position [0, 0]
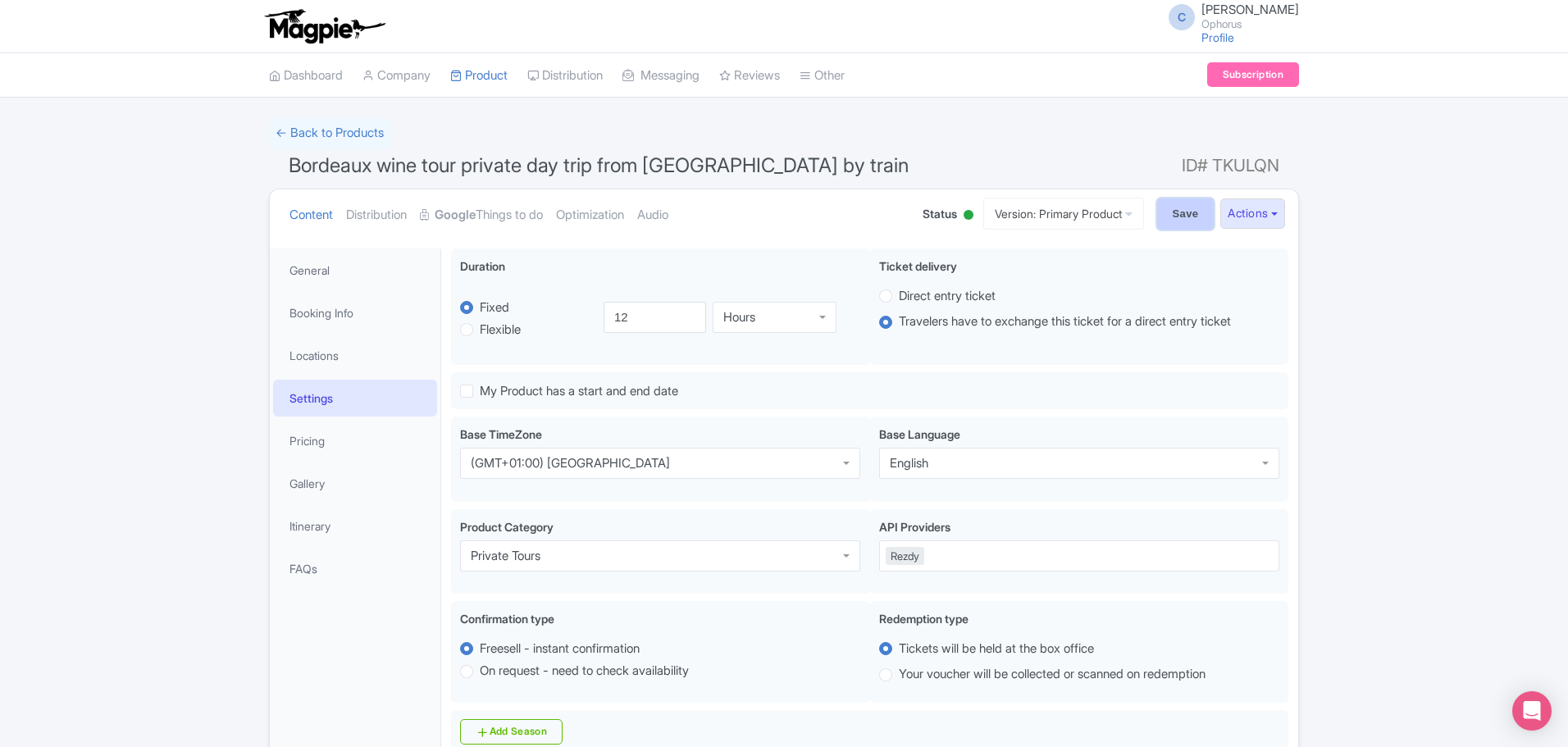
click at [1184, 205] on input "Save" at bounding box center [1185, 214] width 57 height 31
type input "Saving..."
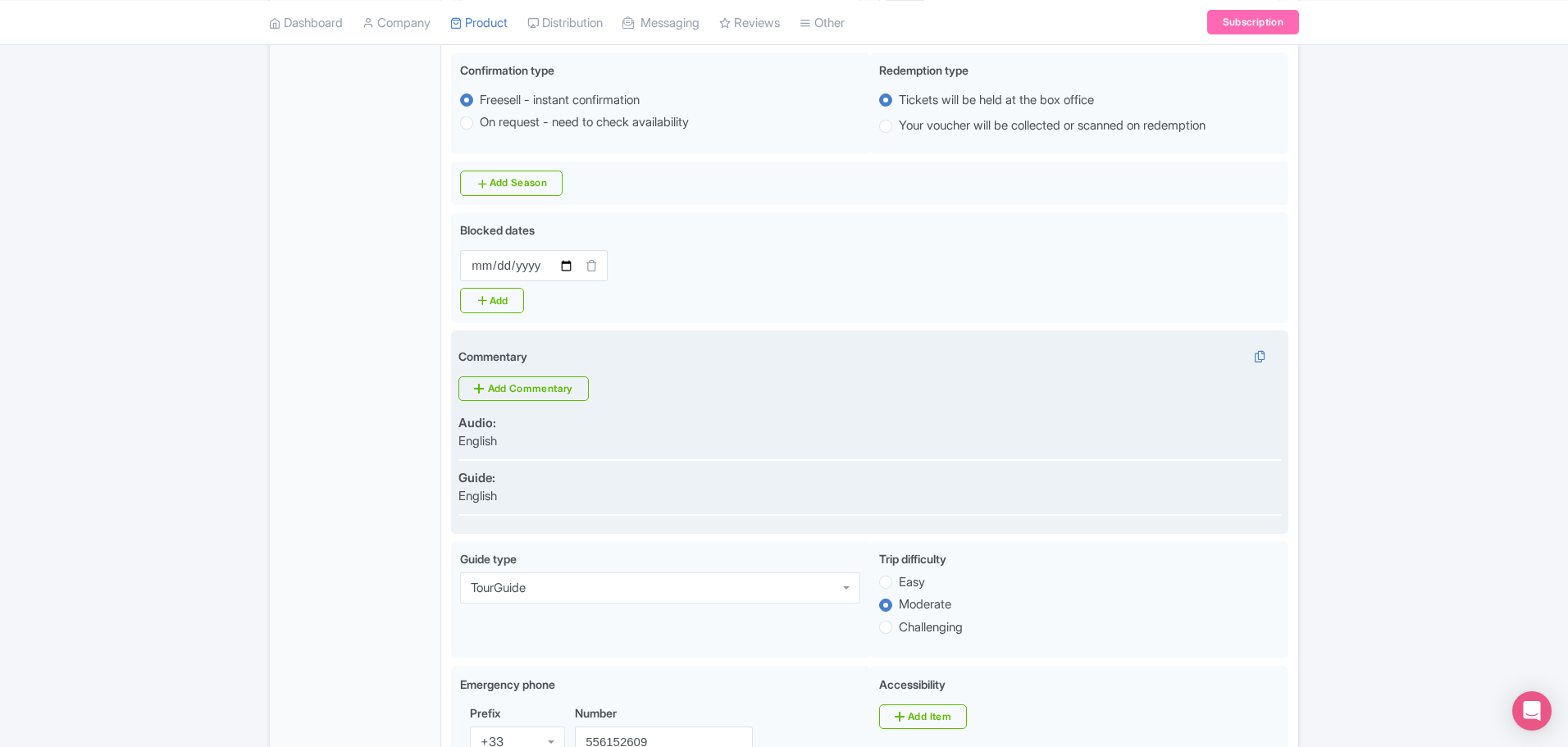
scroll to position [577, 0]
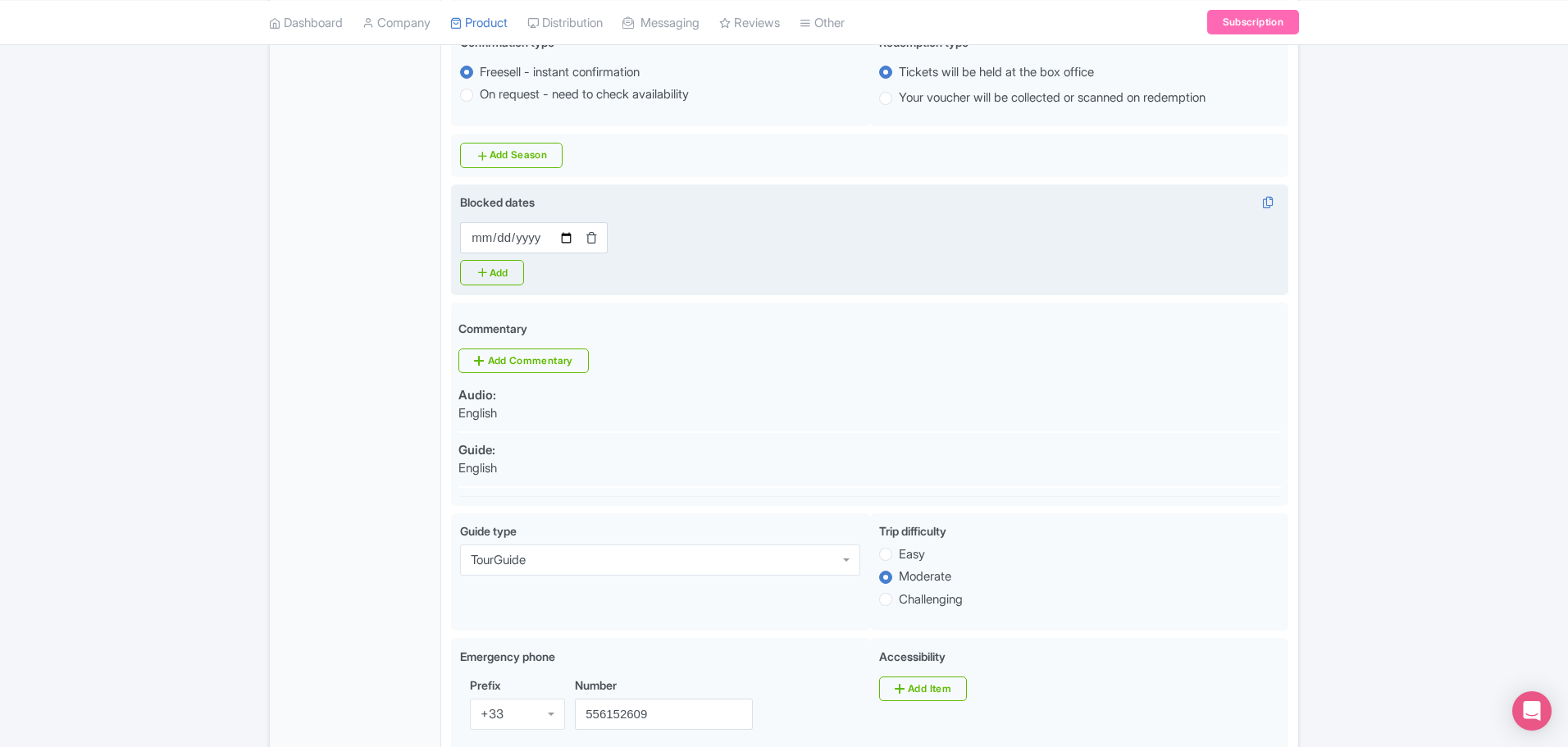
click at [592, 238] on icon at bounding box center [592, 238] width 13 height 13
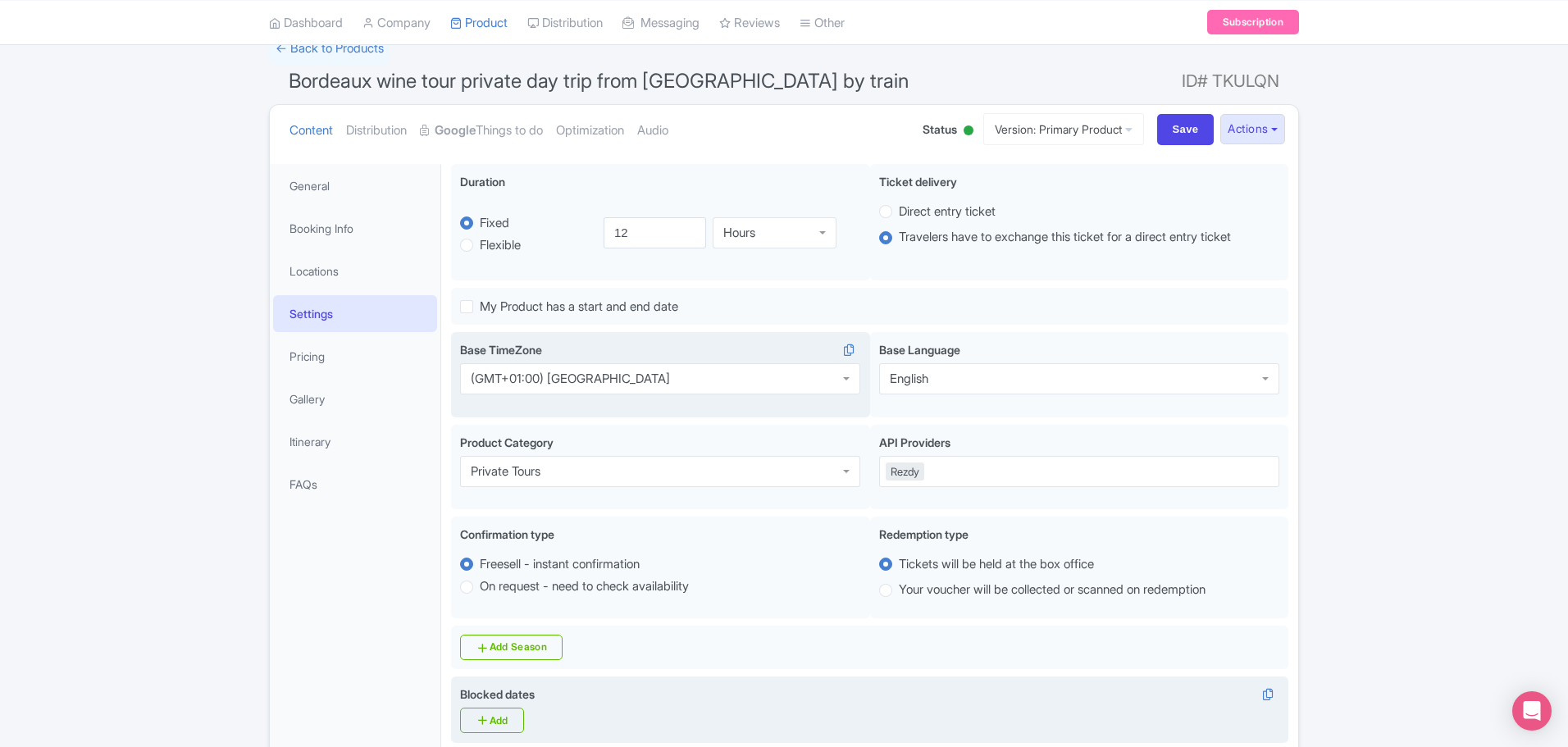
scroll to position [0, 0]
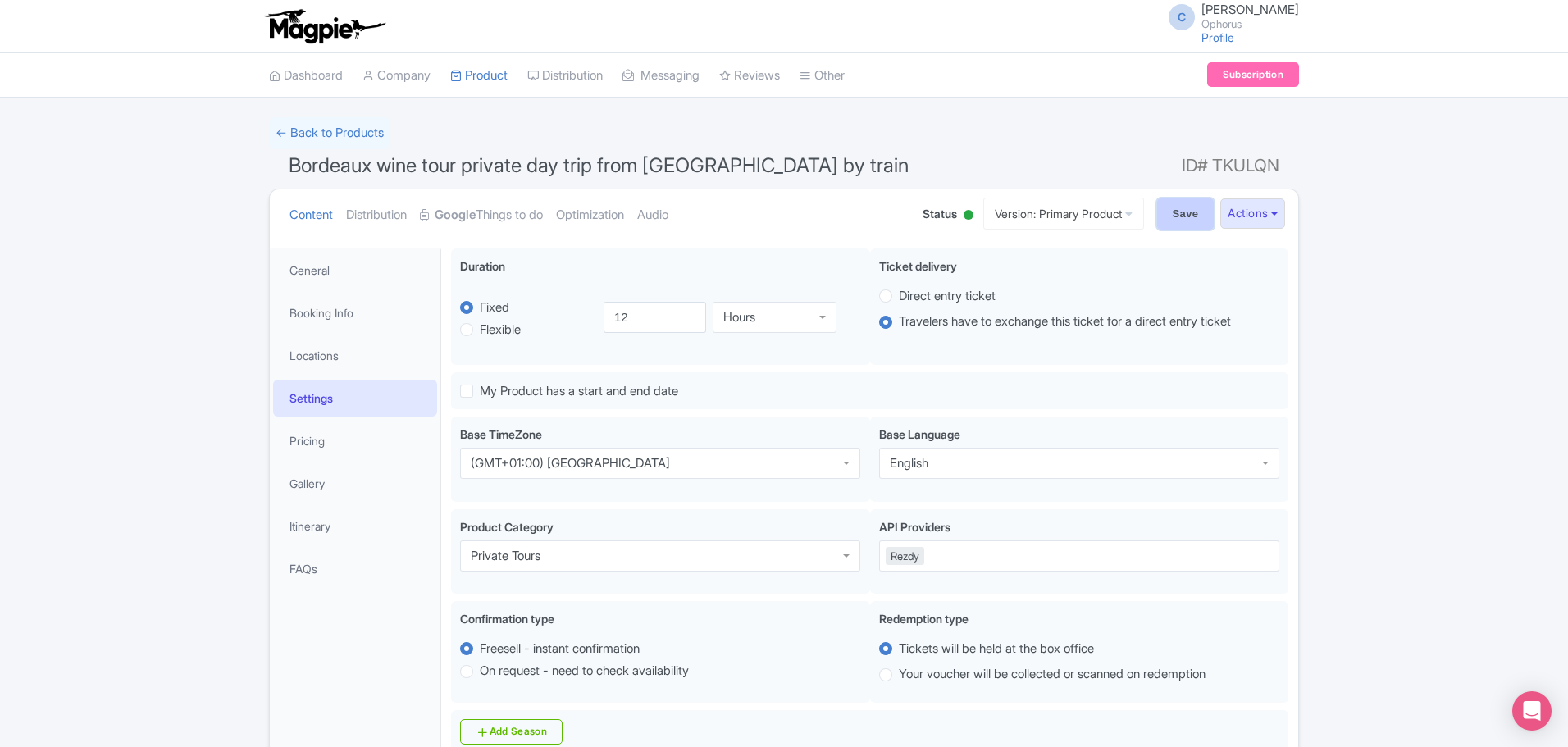
click at [1173, 209] on input "Save" at bounding box center [1185, 214] width 57 height 31
type input "Saving..."
click at [499, 160] on link "Rate Sheets" at bounding box center [529, 167] width 156 height 25
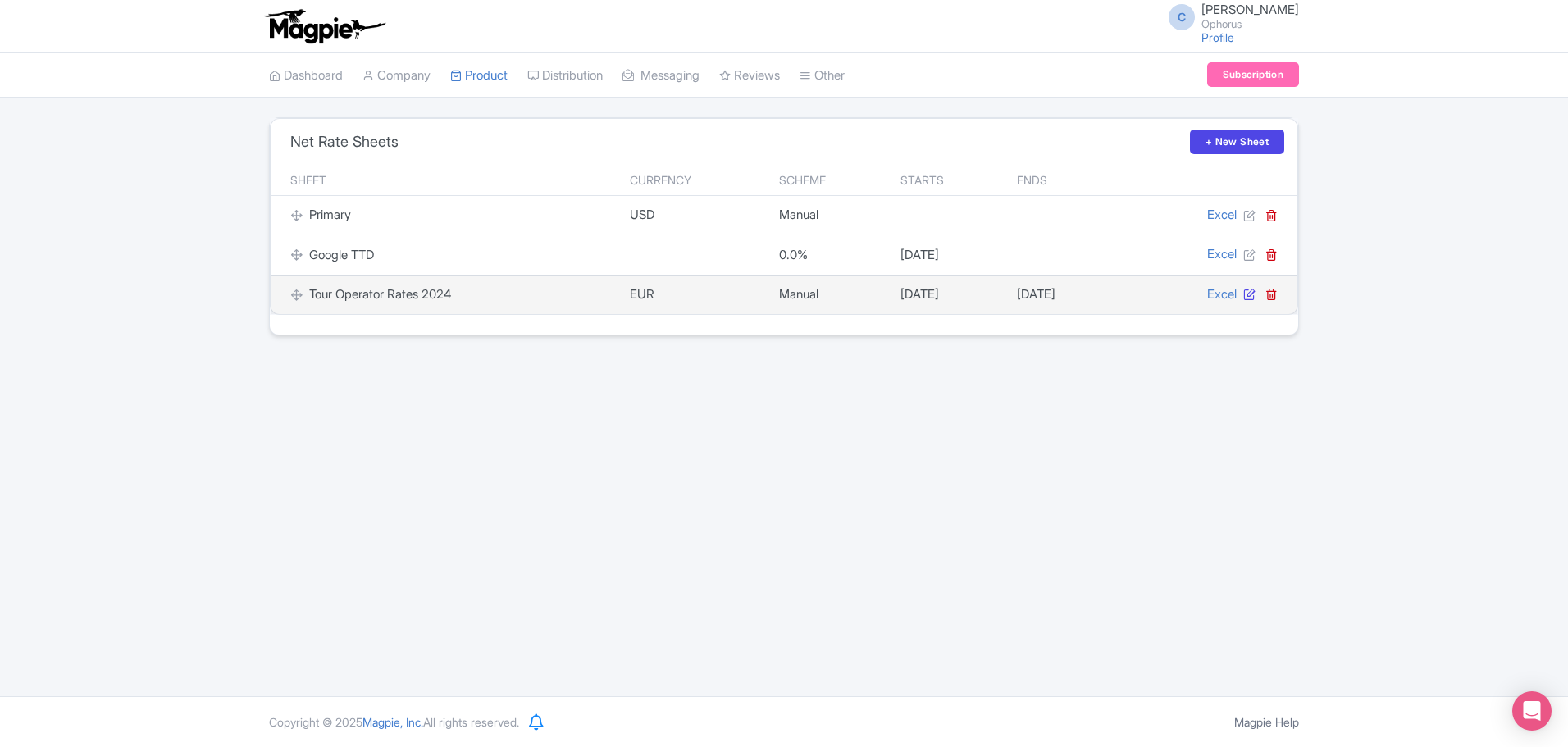
click at [1246, 291] on icon at bounding box center [1250, 294] width 13 height 13
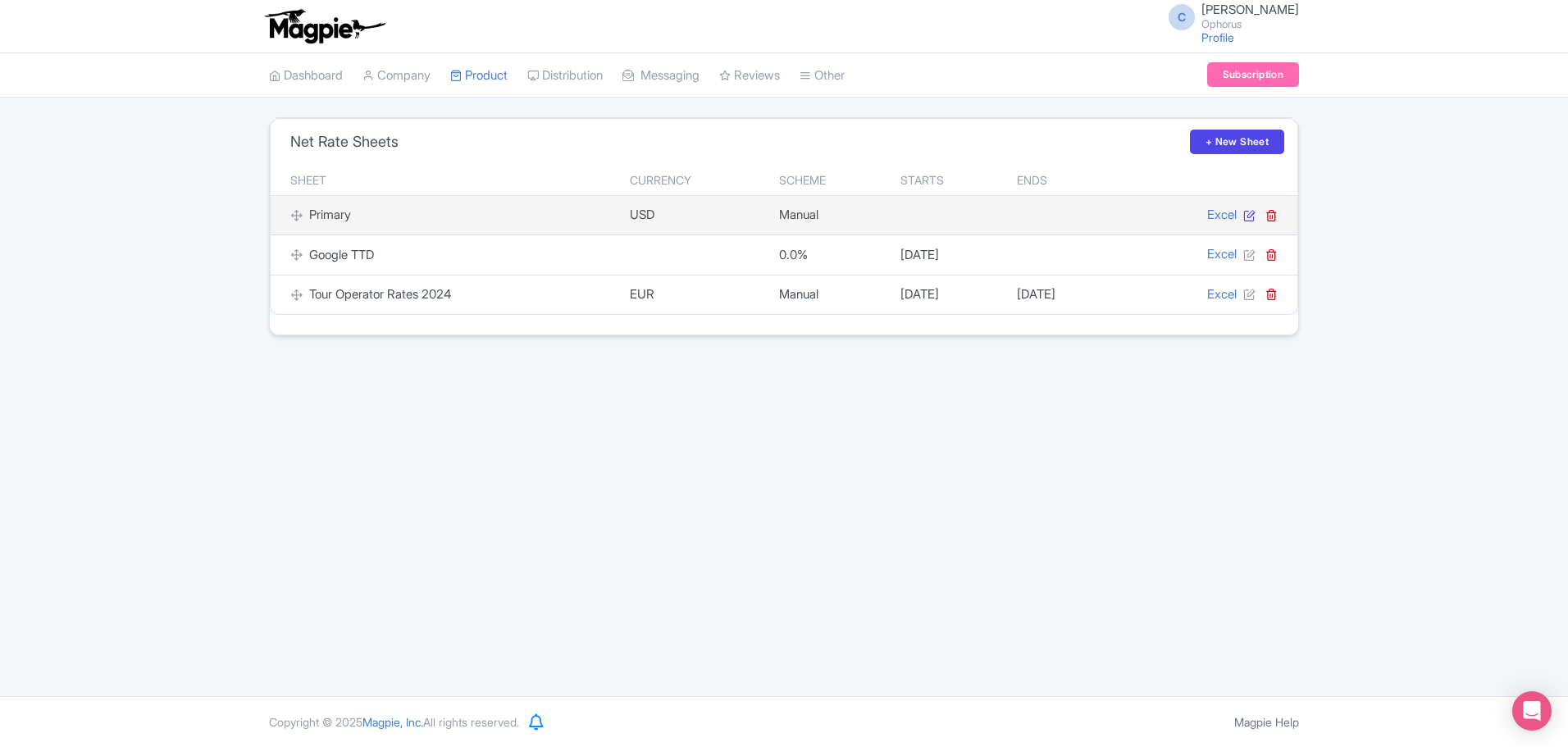
click at [1249, 216] on icon at bounding box center [1250, 216] width 13 height 13
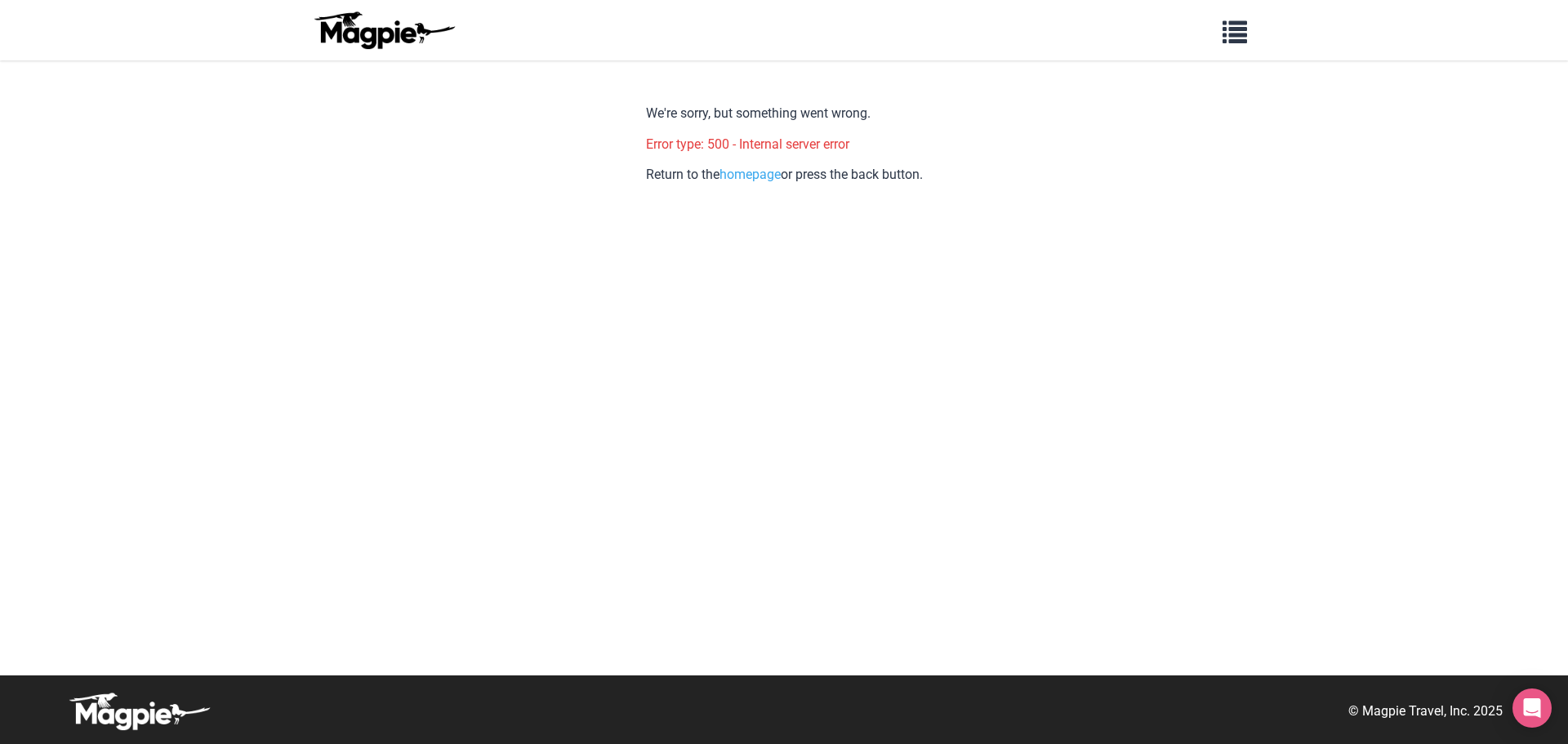
drag, startPoint x: 611, startPoint y: 88, endPoint x: 938, endPoint y: 194, distance: 343.8
click at [935, 194] on body "Problems we solve Products Content Management and Distribution Magpie for Resel…" at bounding box center [784, 372] width 1568 height 744
click at [923, 292] on div "We're sorry, but something went wrong. Error type: 500 - Internal server error …" at bounding box center [784, 384] width 277 height 582
click at [402, 33] on img at bounding box center [384, 30] width 147 height 39
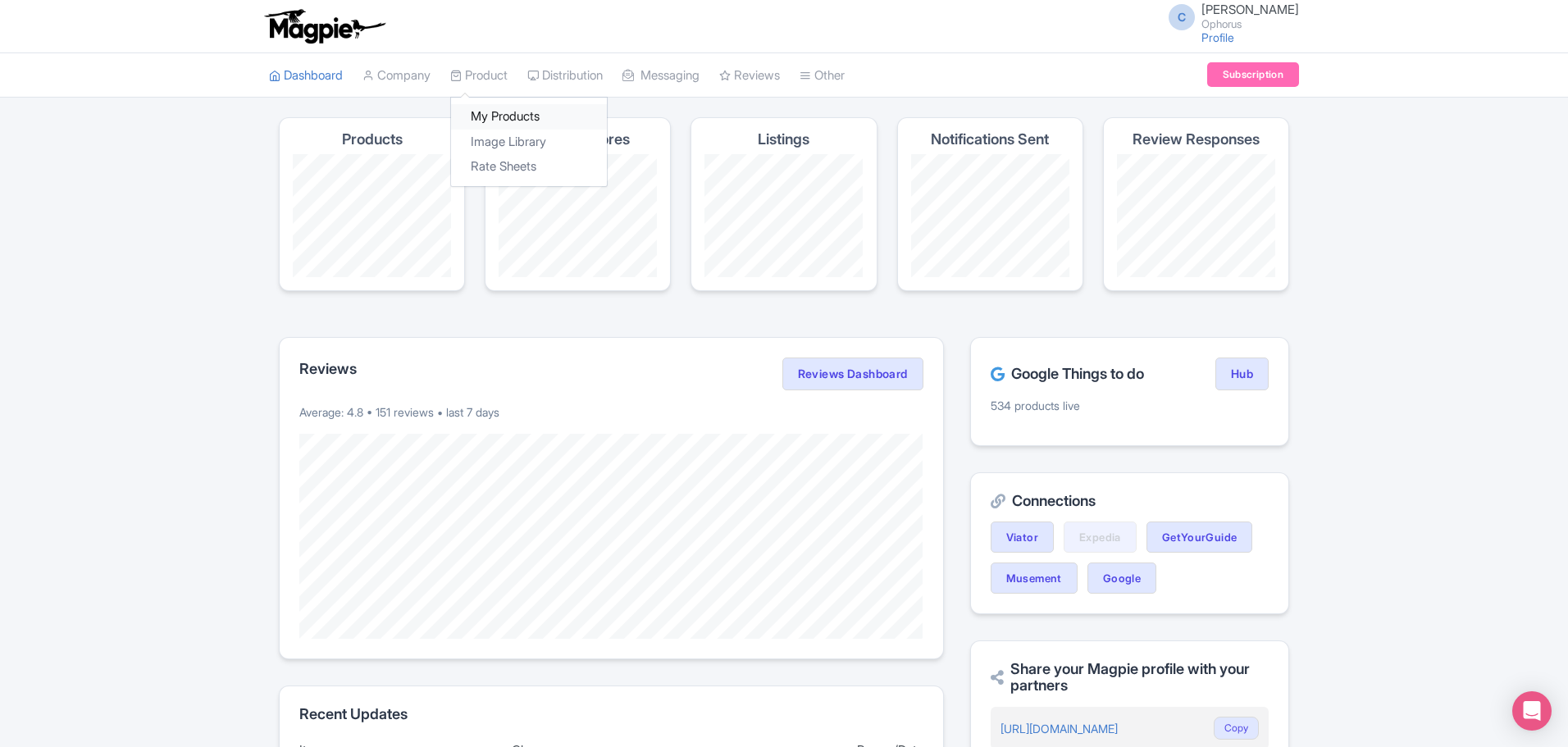
click at [500, 121] on link "My Products" at bounding box center [529, 117] width 156 height 25
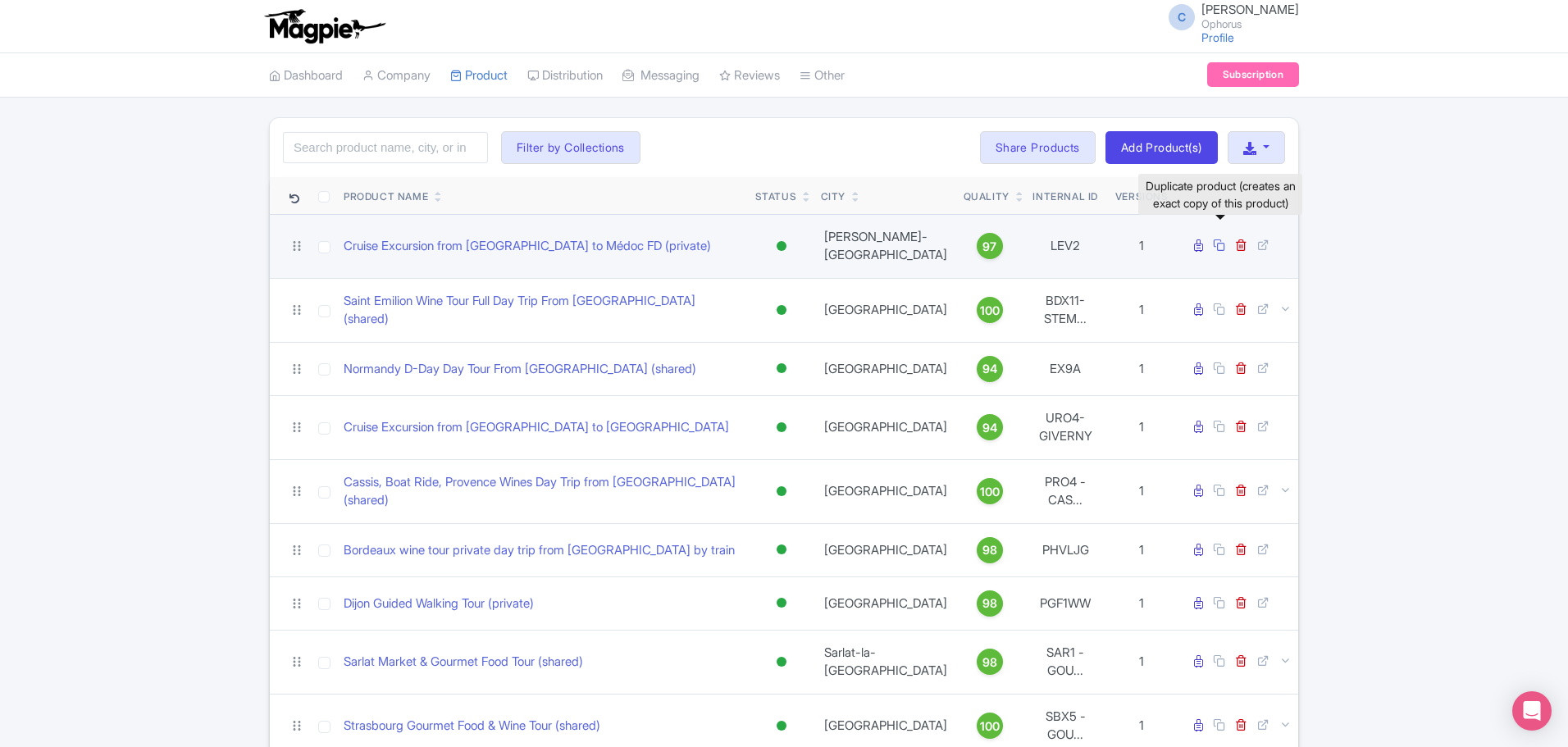
click at [1220, 238] on icon at bounding box center [1220, 245] width 13 height 13
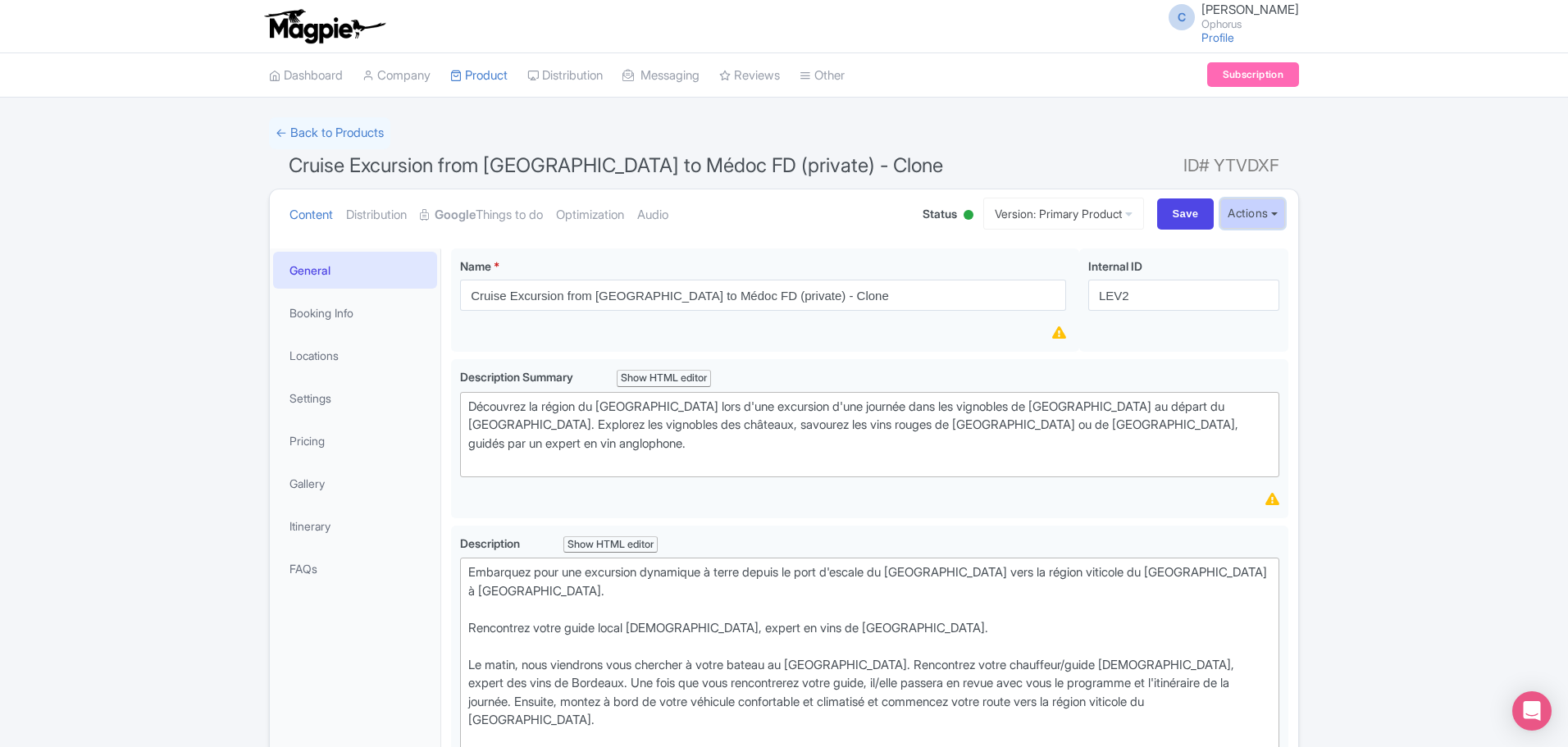
click at [1238, 211] on button "Actions" at bounding box center [1252, 213] width 64 height 30
click at [1175, 317] on link "Delete Product" at bounding box center [1213, 325] width 156 height 25
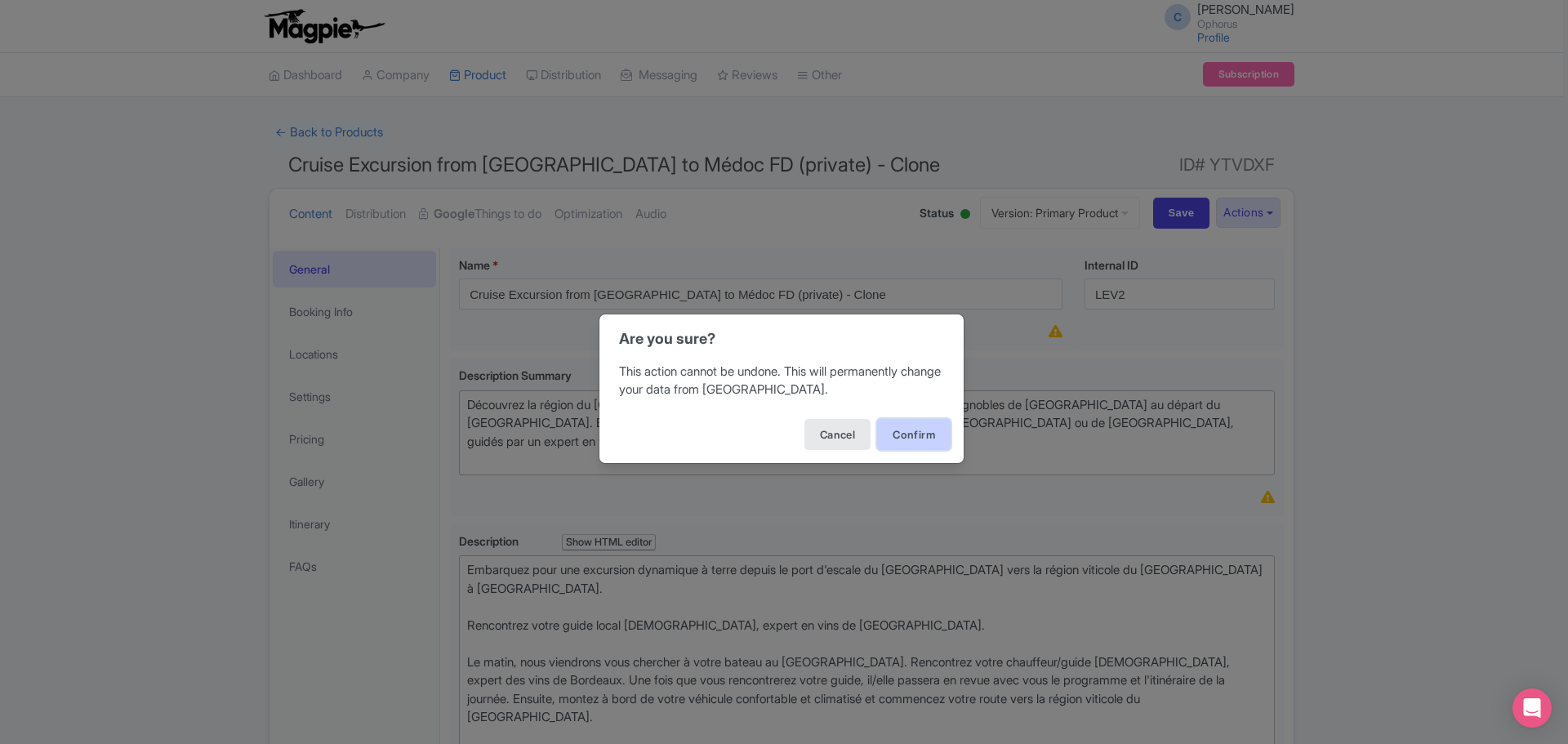
click at [928, 432] on button "Confirm" at bounding box center [913, 434] width 73 height 31
